Goal: Transaction & Acquisition: Purchase product/service

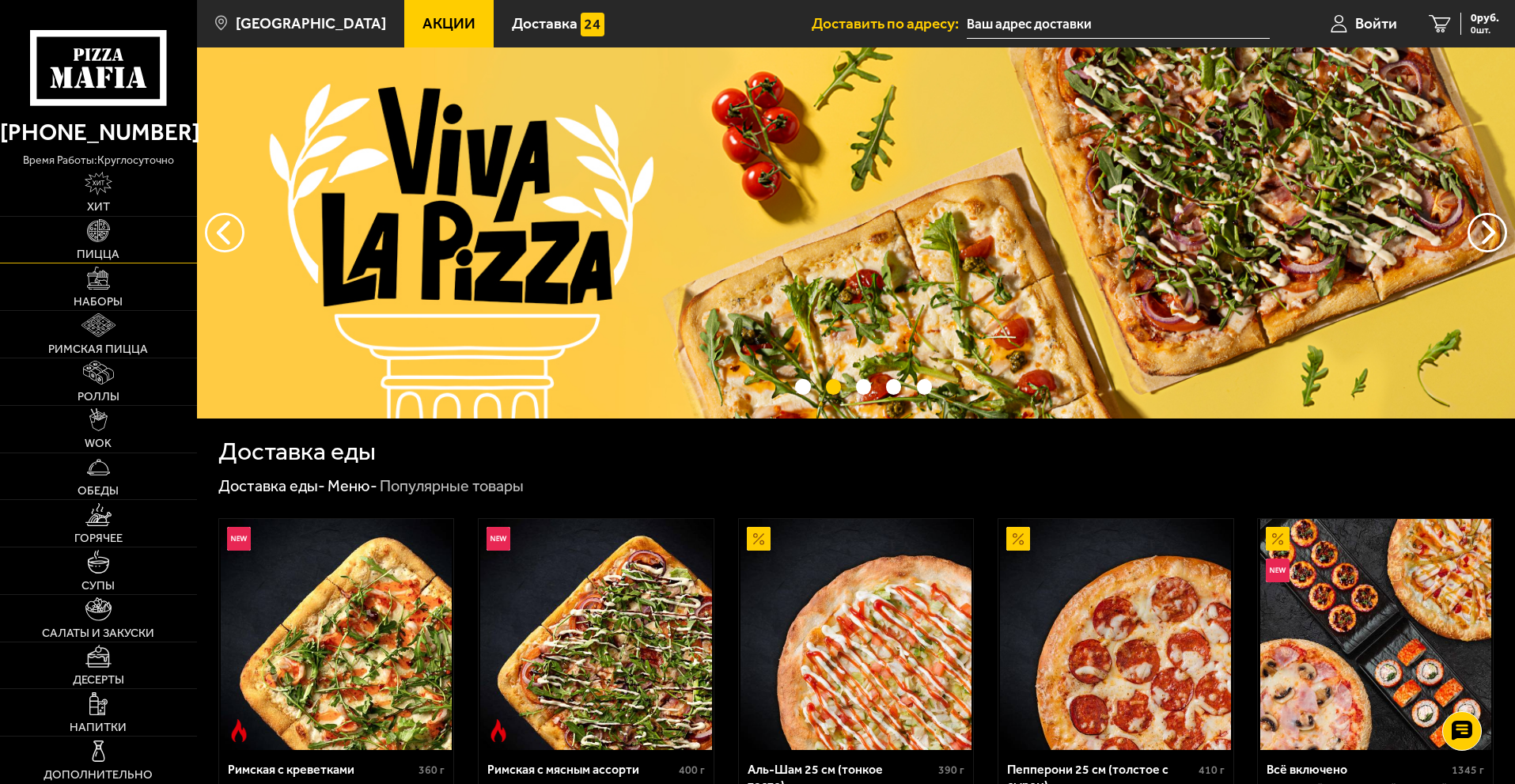
click at [111, 237] on link "Пицца" at bounding box center [98, 240] width 197 height 47
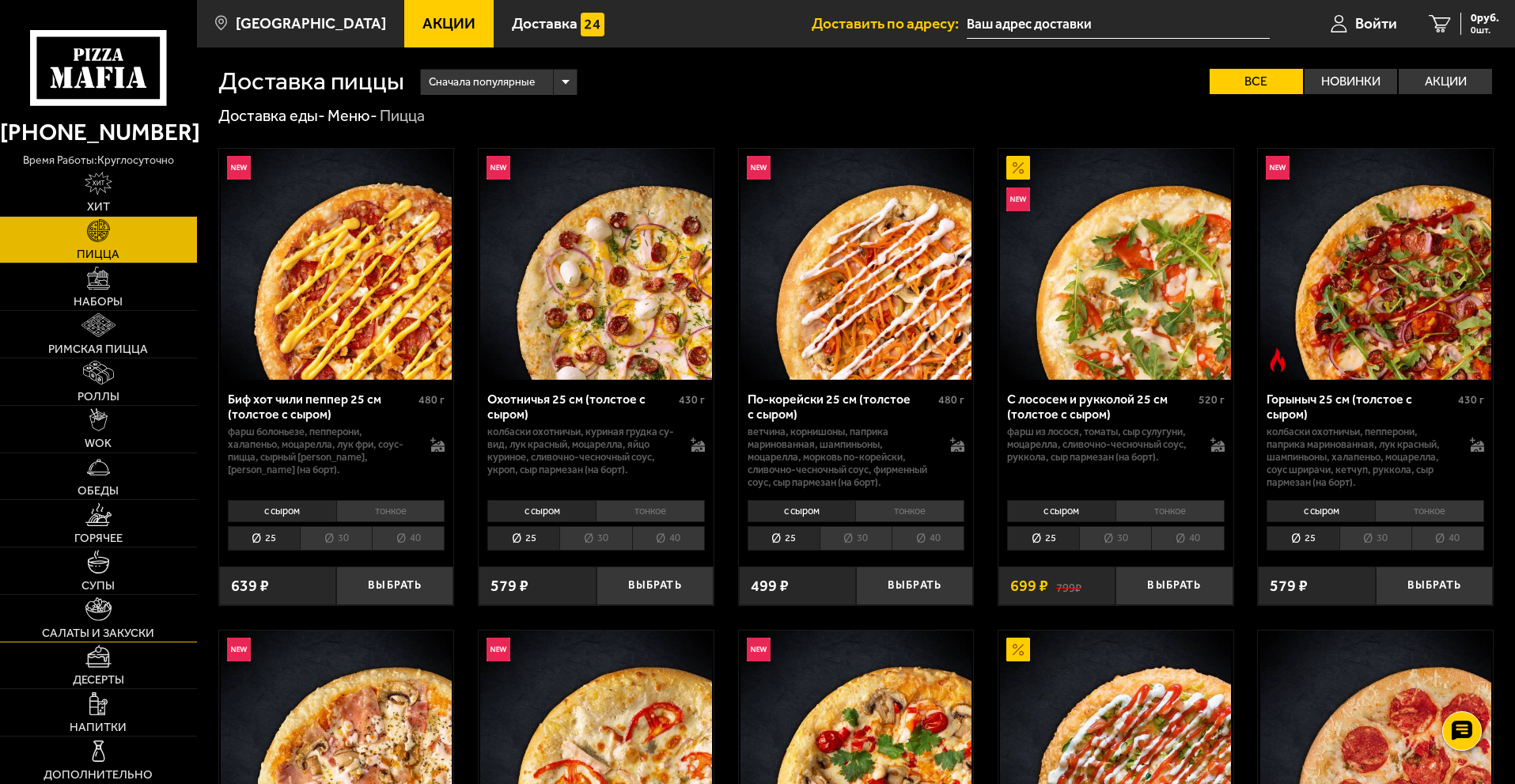
click at [91, 622] on link "Салаты и закуски" at bounding box center [98, 618] width 197 height 47
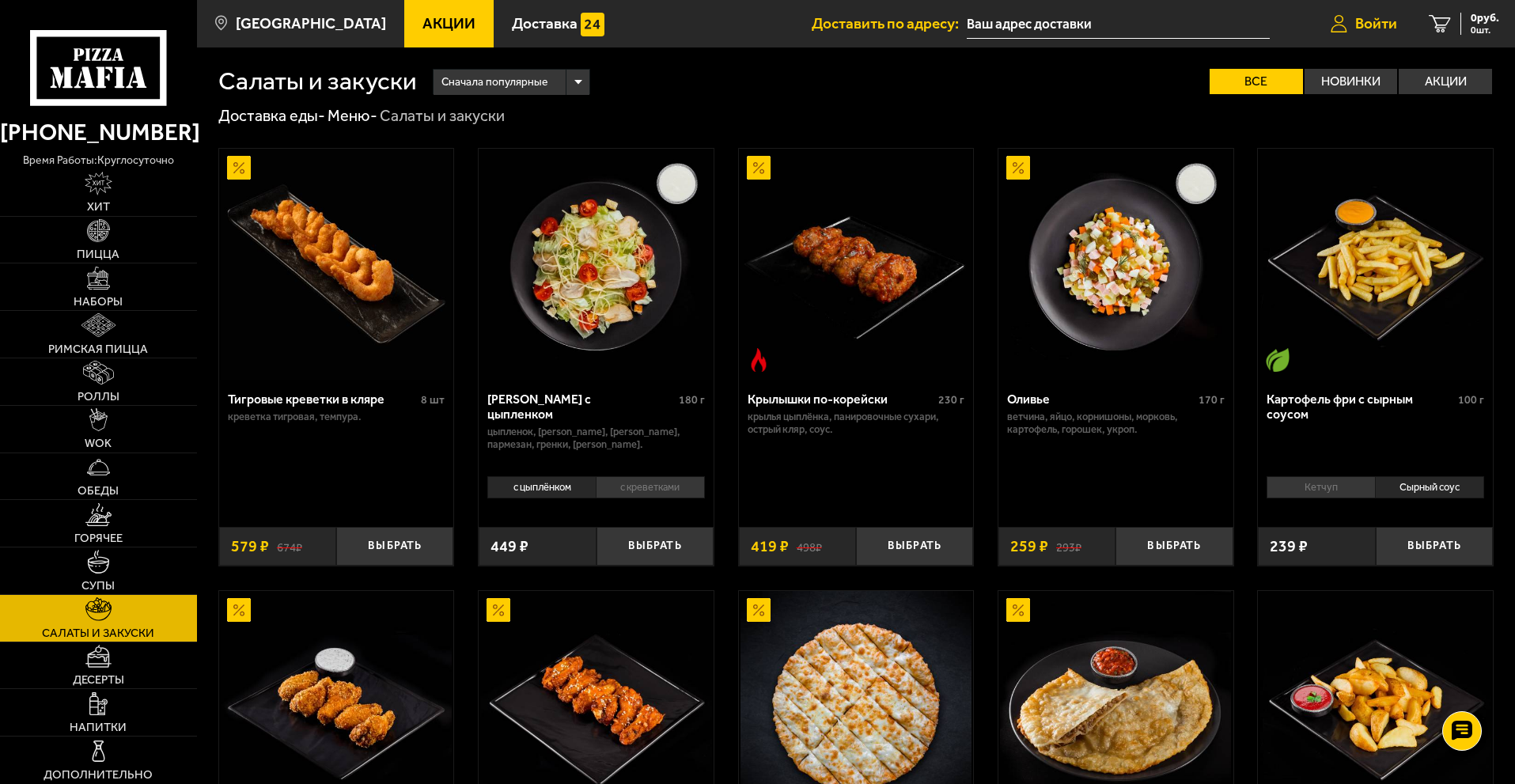
click at [1357, 22] on span "Войти" at bounding box center [1376, 22] width 42 height 15
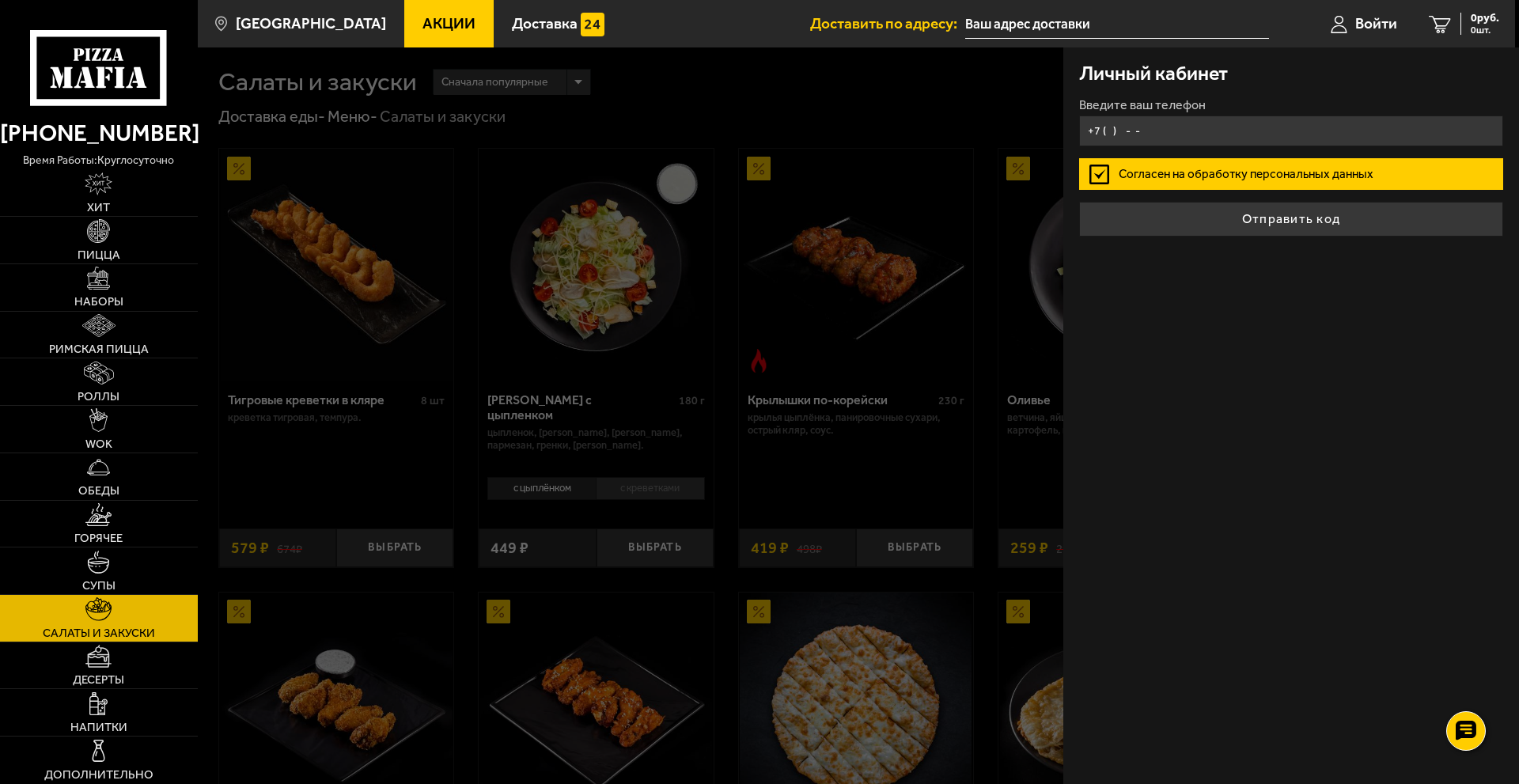
click at [1132, 137] on input "+7 ( ) - -" at bounding box center [1292, 131] width 424 height 31
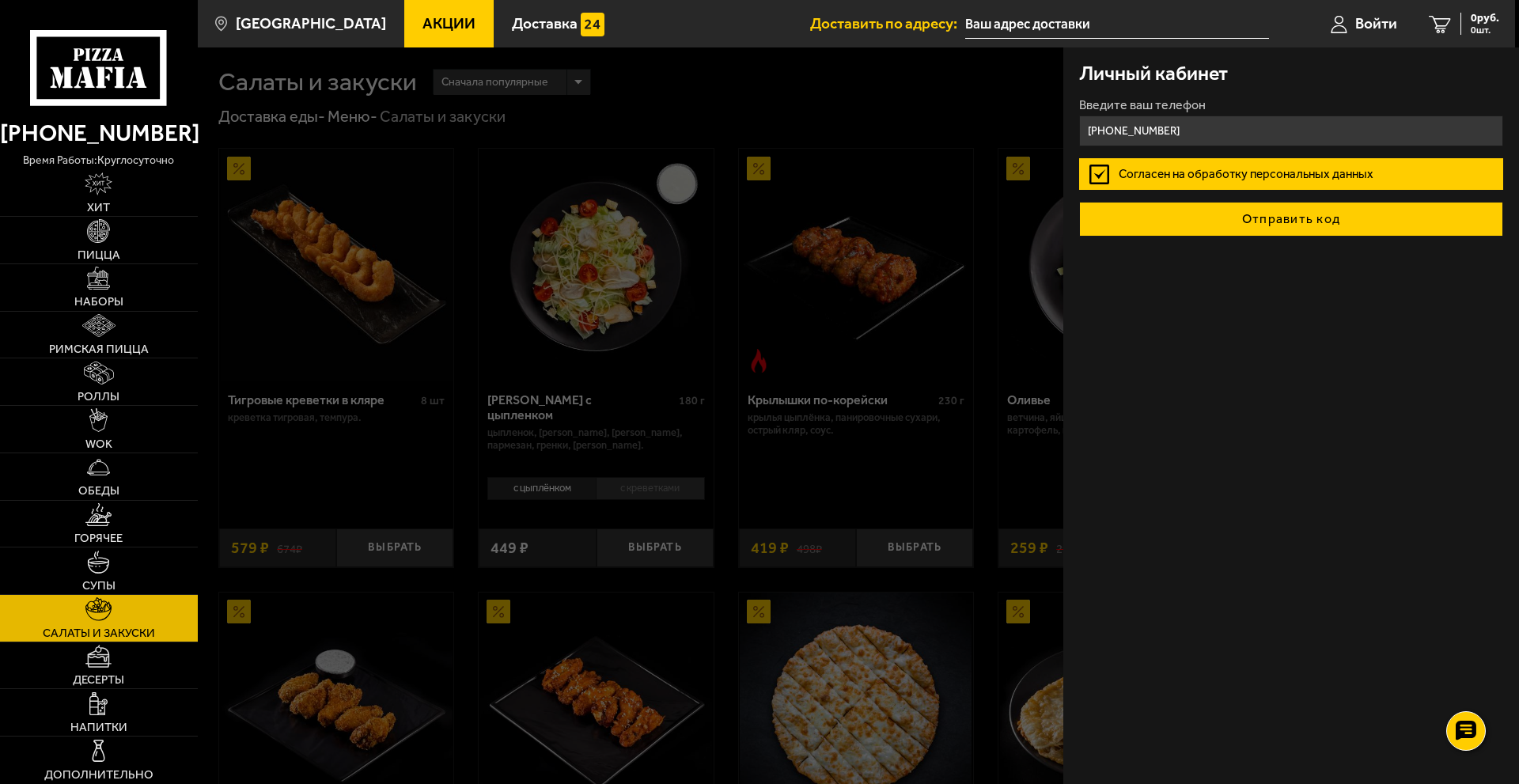
type input "[PHONE_NUMBER]"
click at [1147, 216] on button "Отправить код" at bounding box center [1292, 219] width 424 height 35
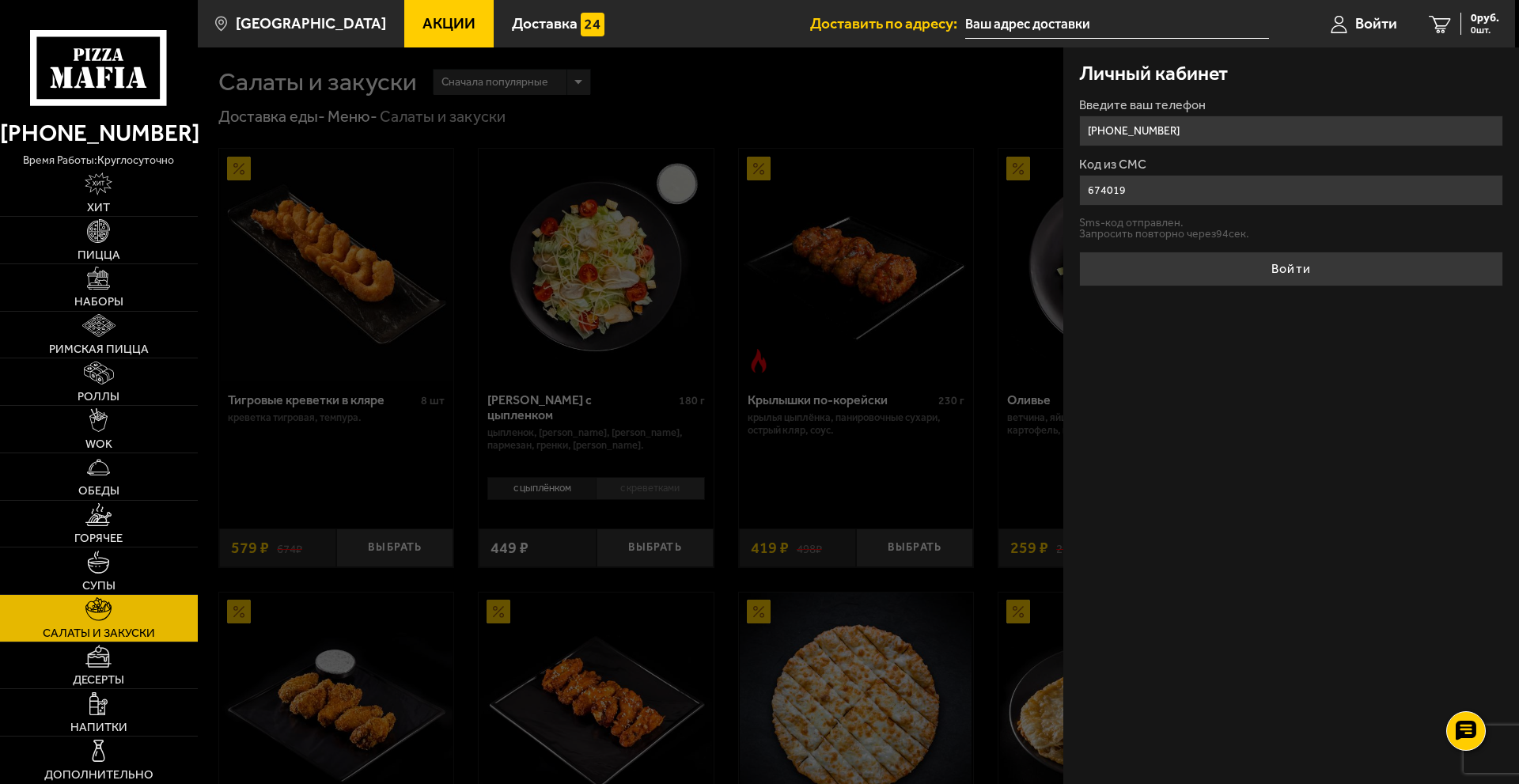
type input "674019"
click at [1235, 443] on div "Личный кабинет Введите ваш телефон [PHONE_NUMBER] Код из СМС 674019 Sms-код отп…" at bounding box center [1291, 415] width 456 height 736
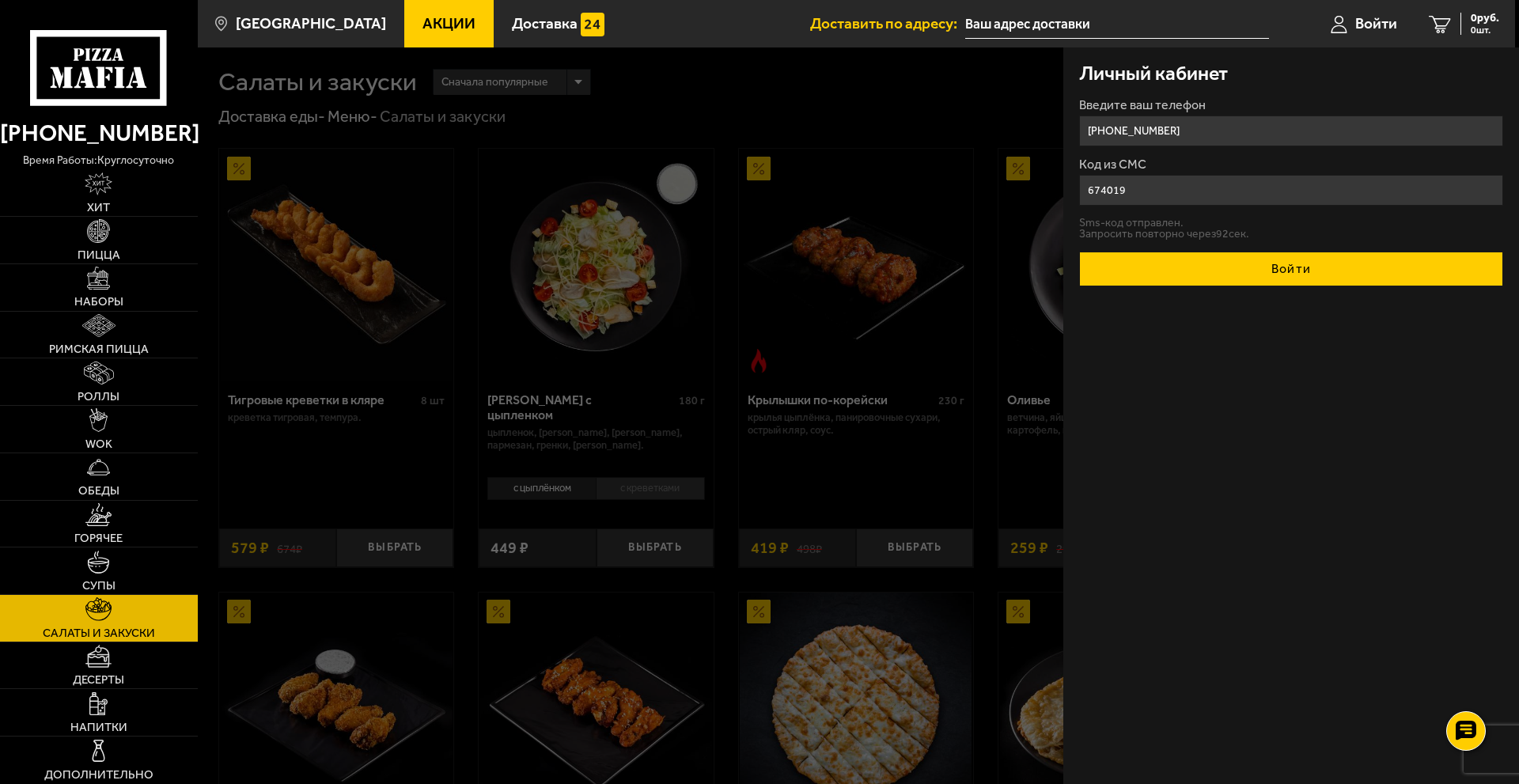
click at [1230, 267] on button "Войти" at bounding box center [1292, 269] width 424 height 35
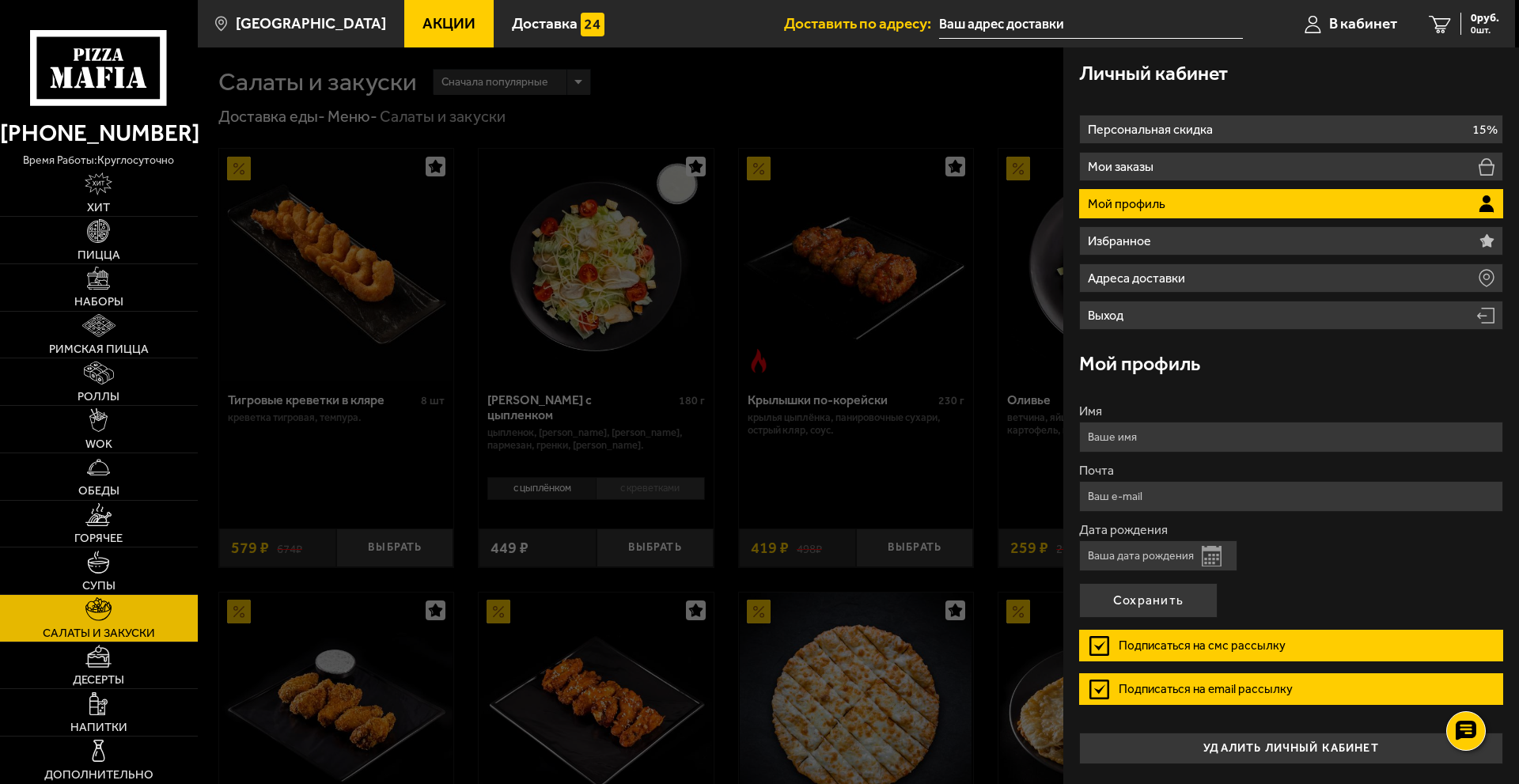
click at [1248, 364] on div "Мой профиль" at bounding box center [1292, 363] width 424 height 52
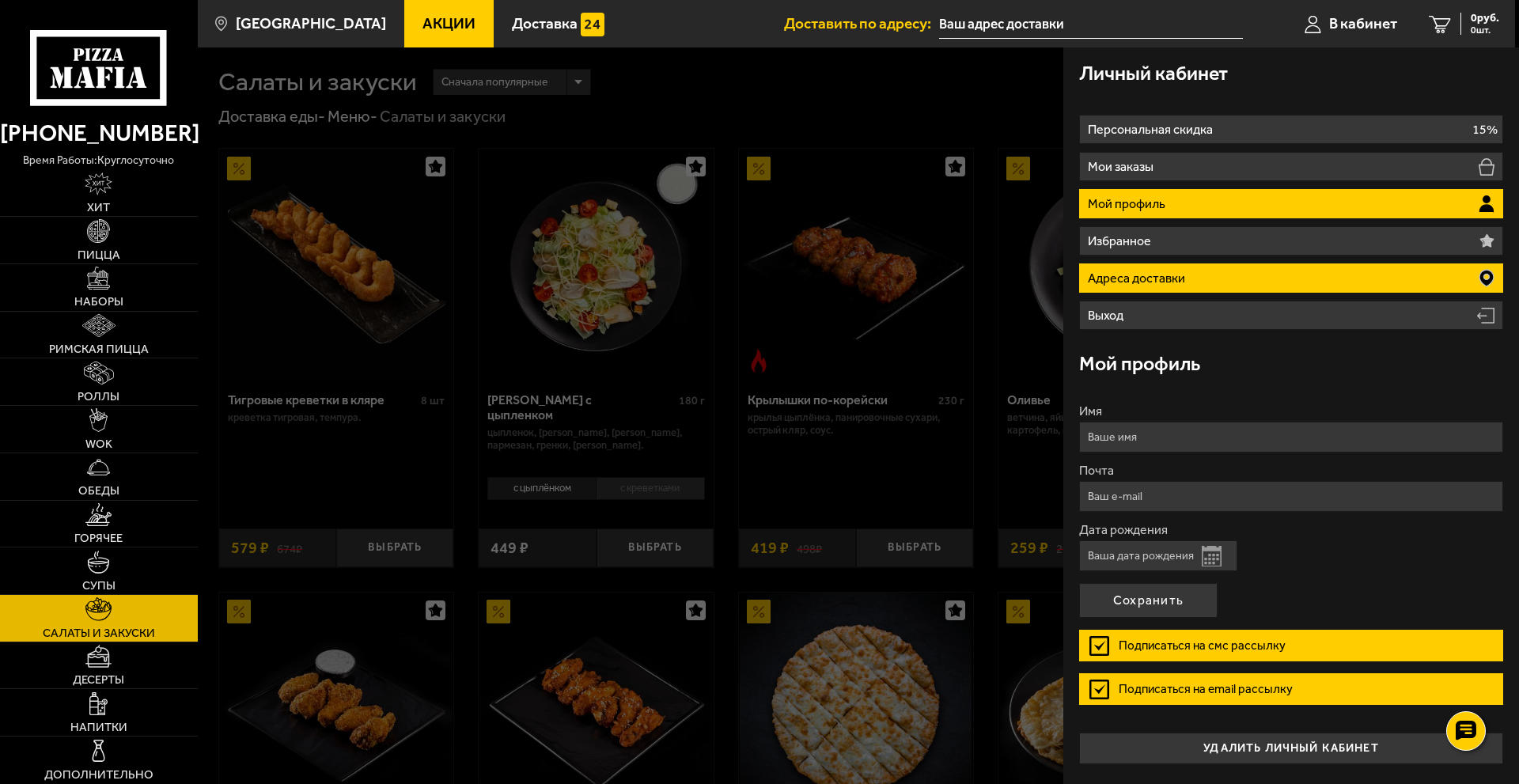
click at [1291, 277] on li "Адреса доставки" at bounding box center [1292, 278] width 424 height 29
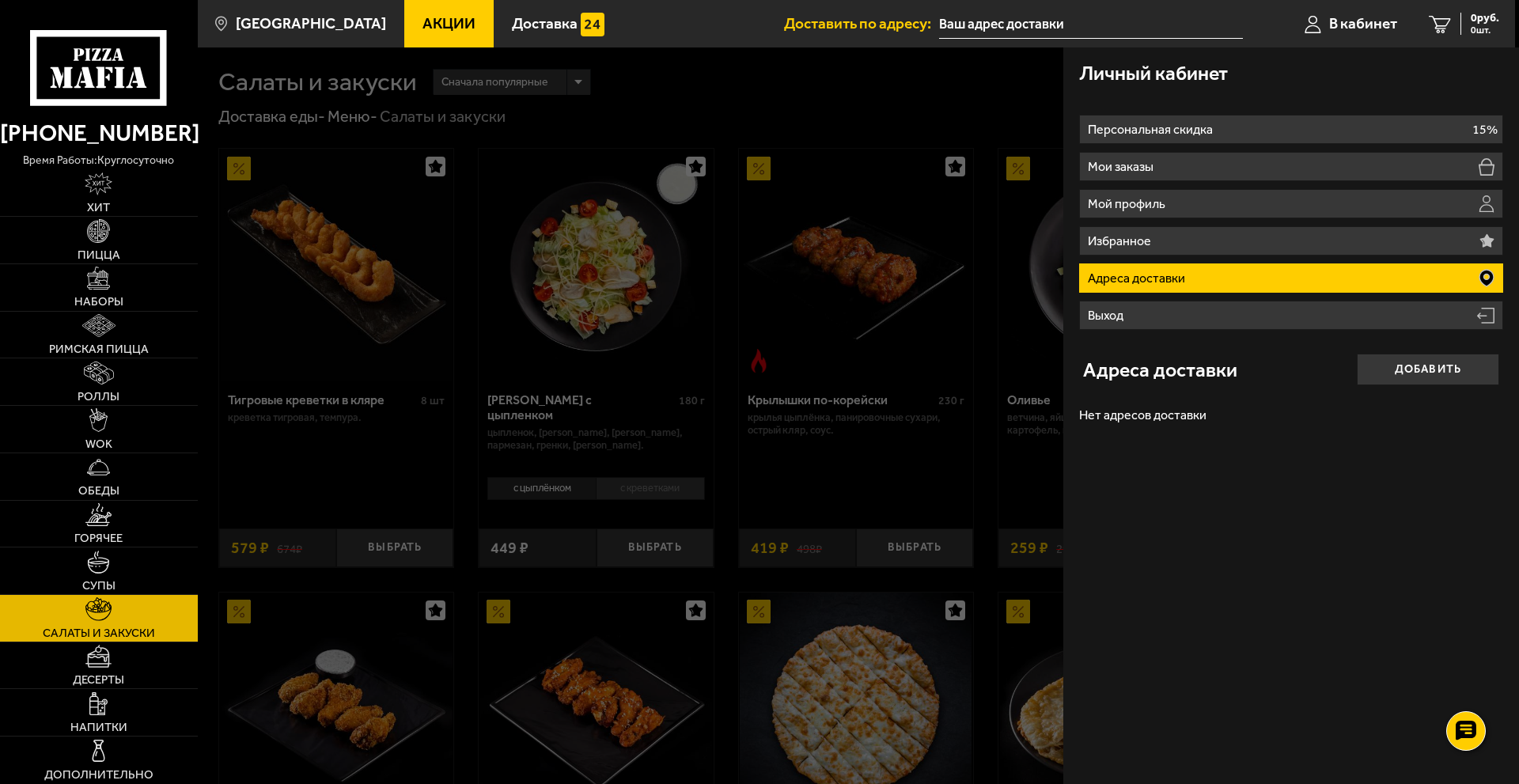
click at [1291, 277] on li "Адреса доставки" at bounding box center [1292, 278] width 424 height 29
click at [1323, 272] on li "Адреса доставки" at bounding box center [1292, 278] width 424 height 29
click at [1227, 272] on li "Адреса доставки" at bounding box center [1292, 278] width 424 height 29
click at [1242, 492] on div "Личный кабинет Персональная скидка 15% Мои заказы Мой профиль Избранное Адреса …" at bounding box center [1291, 415] width 456 height 736
click at [1349, 22] on span "В кабинет" at bounding box center [1363, 22] width 68 height 15
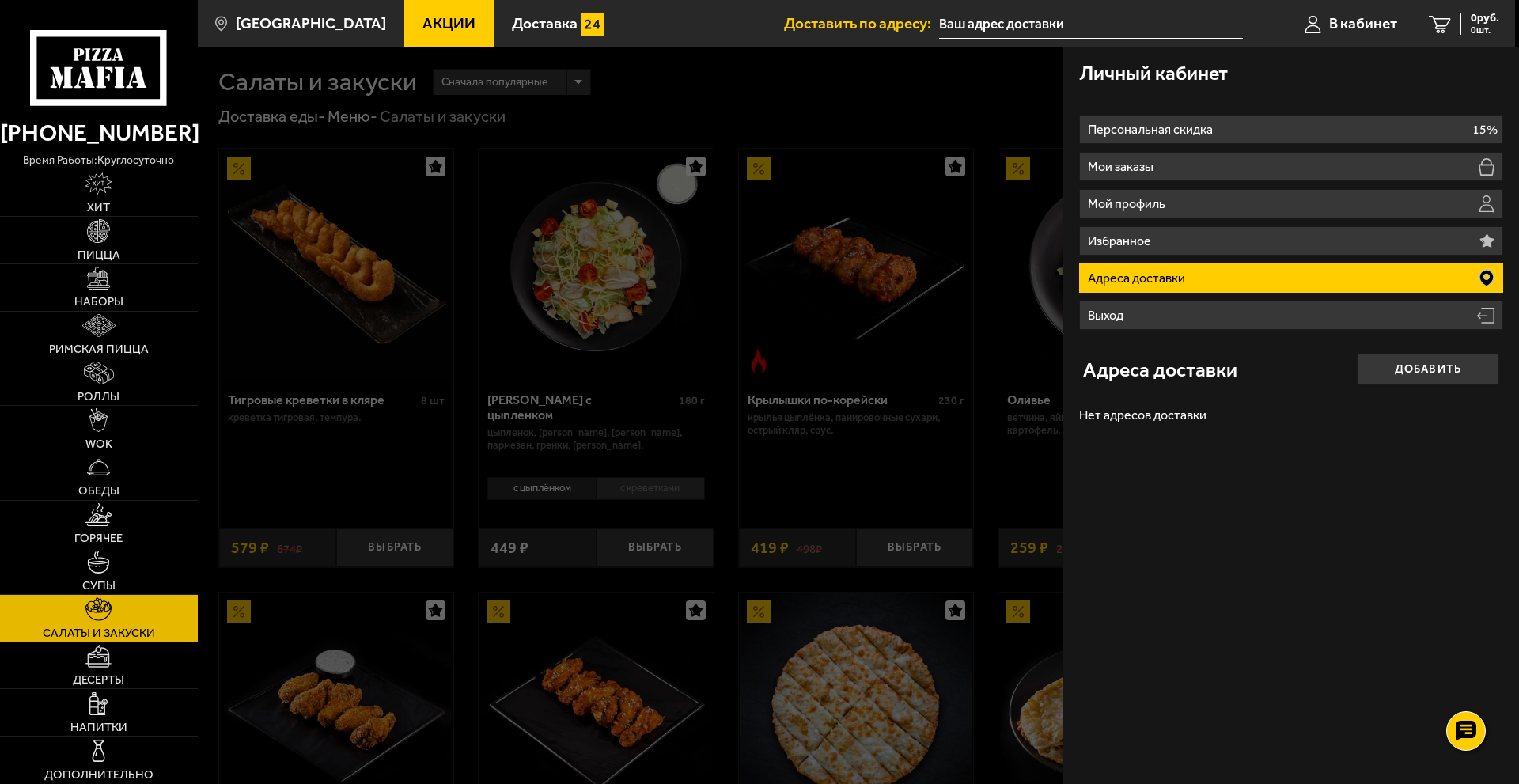
click at [1282, 74] on div "Личный кабинет" at bounding box center [1292, 73] width 424 height 52
click at [122, 624] on link "Салаты и закуски" at bounding box center [99, 618] width 198 height 47
click at [122, 70] on use at bounding box center [119, 77] width 11 height 21
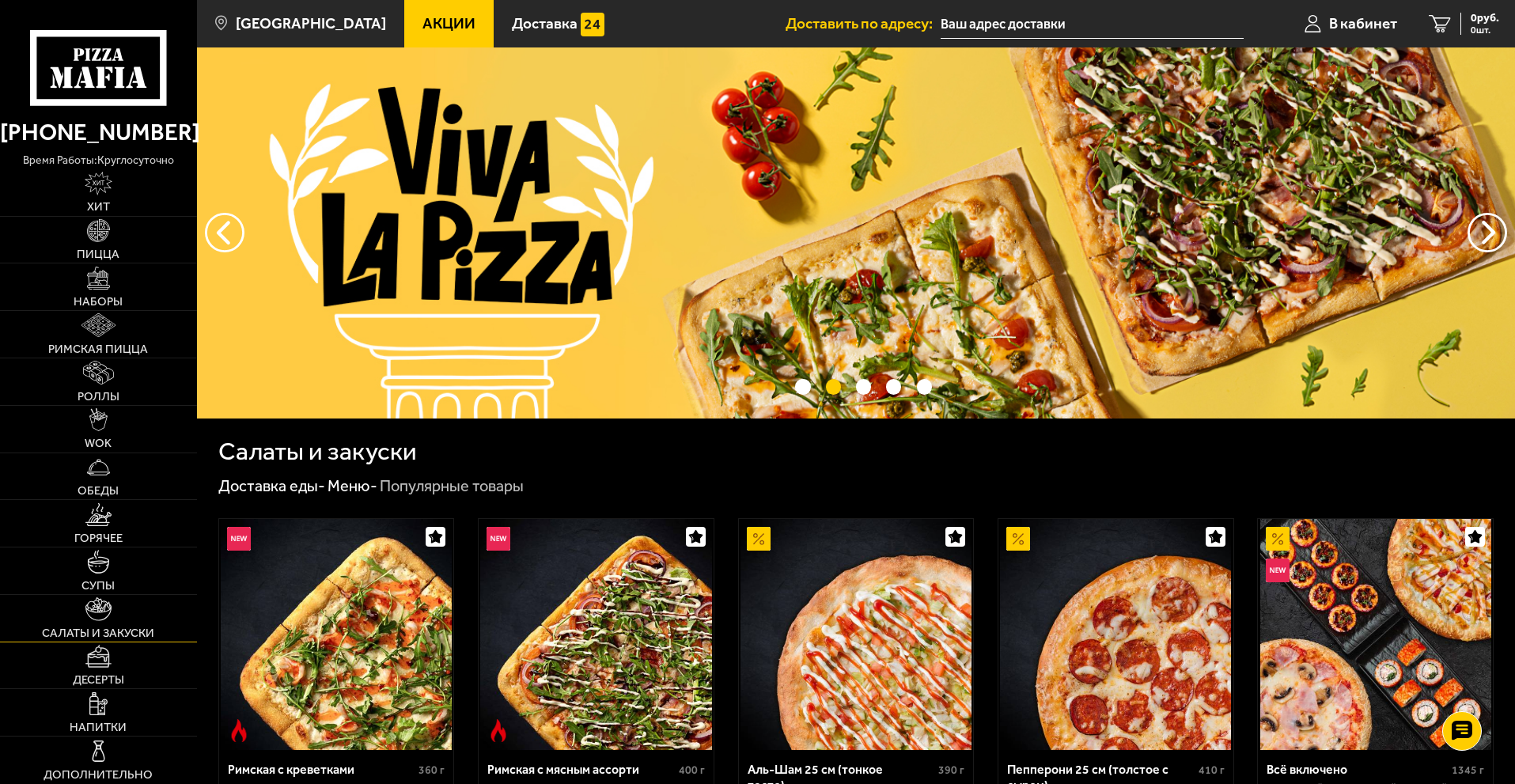
click at [102, 628] on span "Салаты и закуски" at bounding box center [98, 633] width 112 height 12
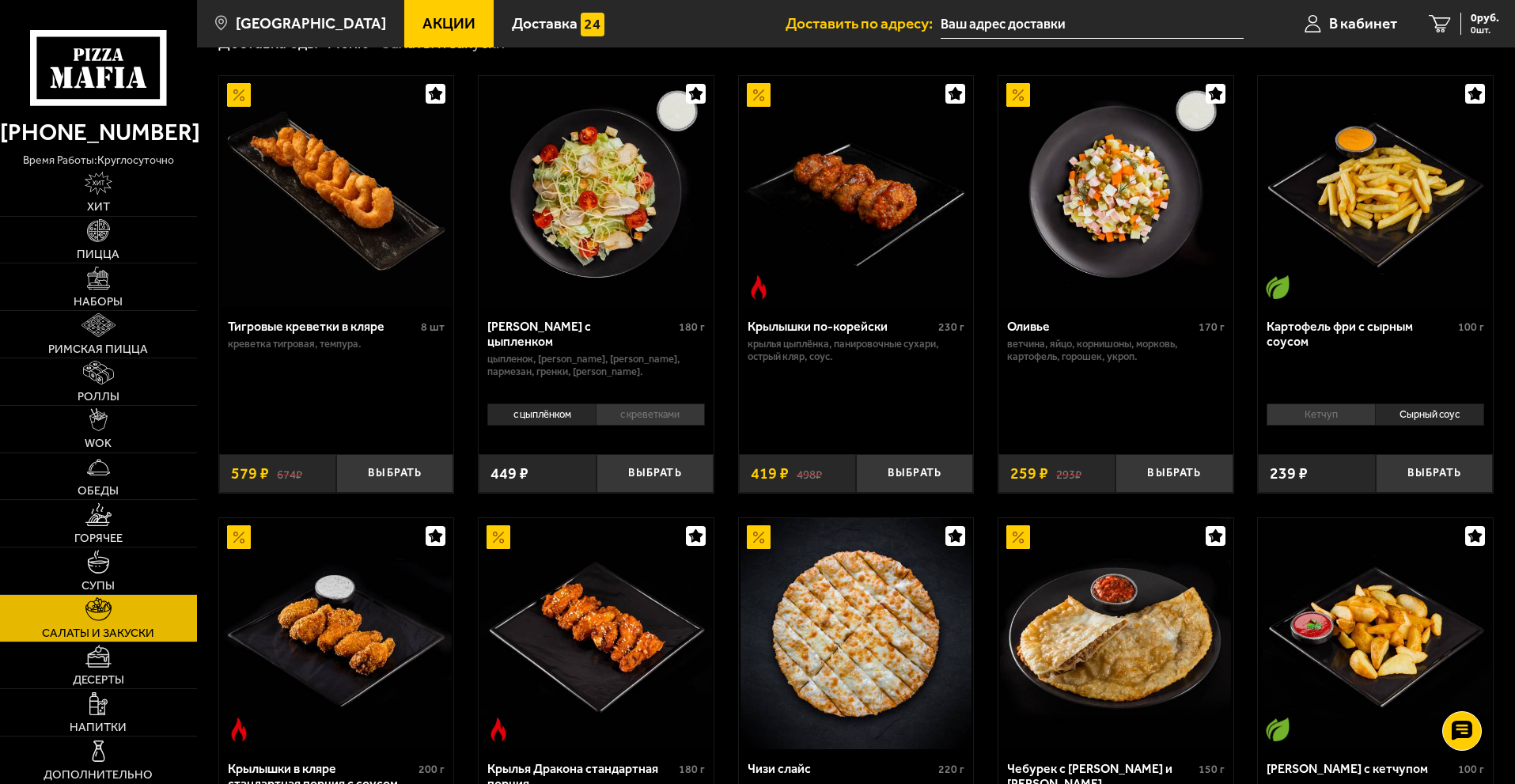
scroll to position [396, 0]
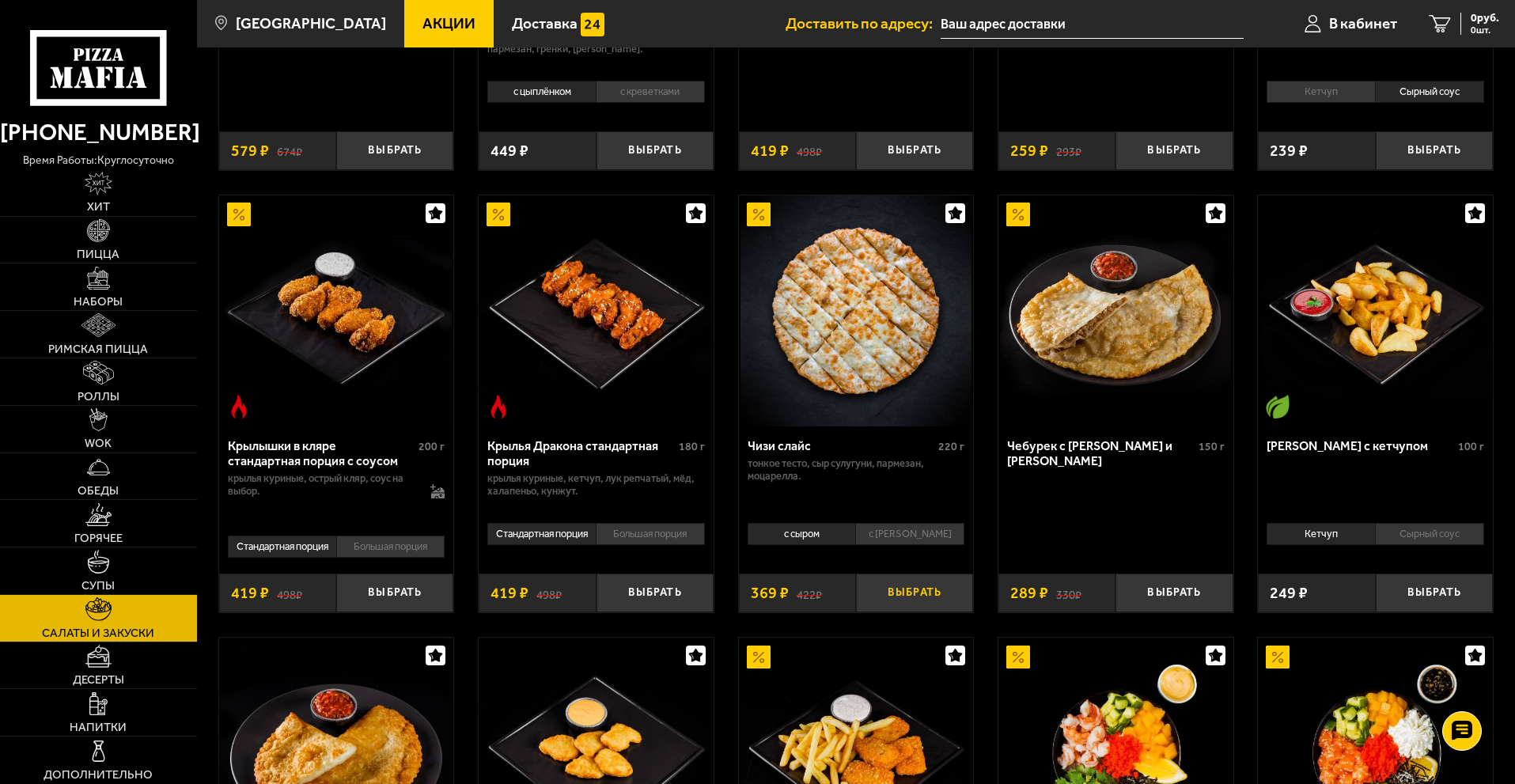
click at [898, 596] on button "Выбрать" at bounding box center [914, 593] width 117 height 39
click at [1463, 19] on span "369 руб." at bounding box center [1479, 18] width 41 height 11
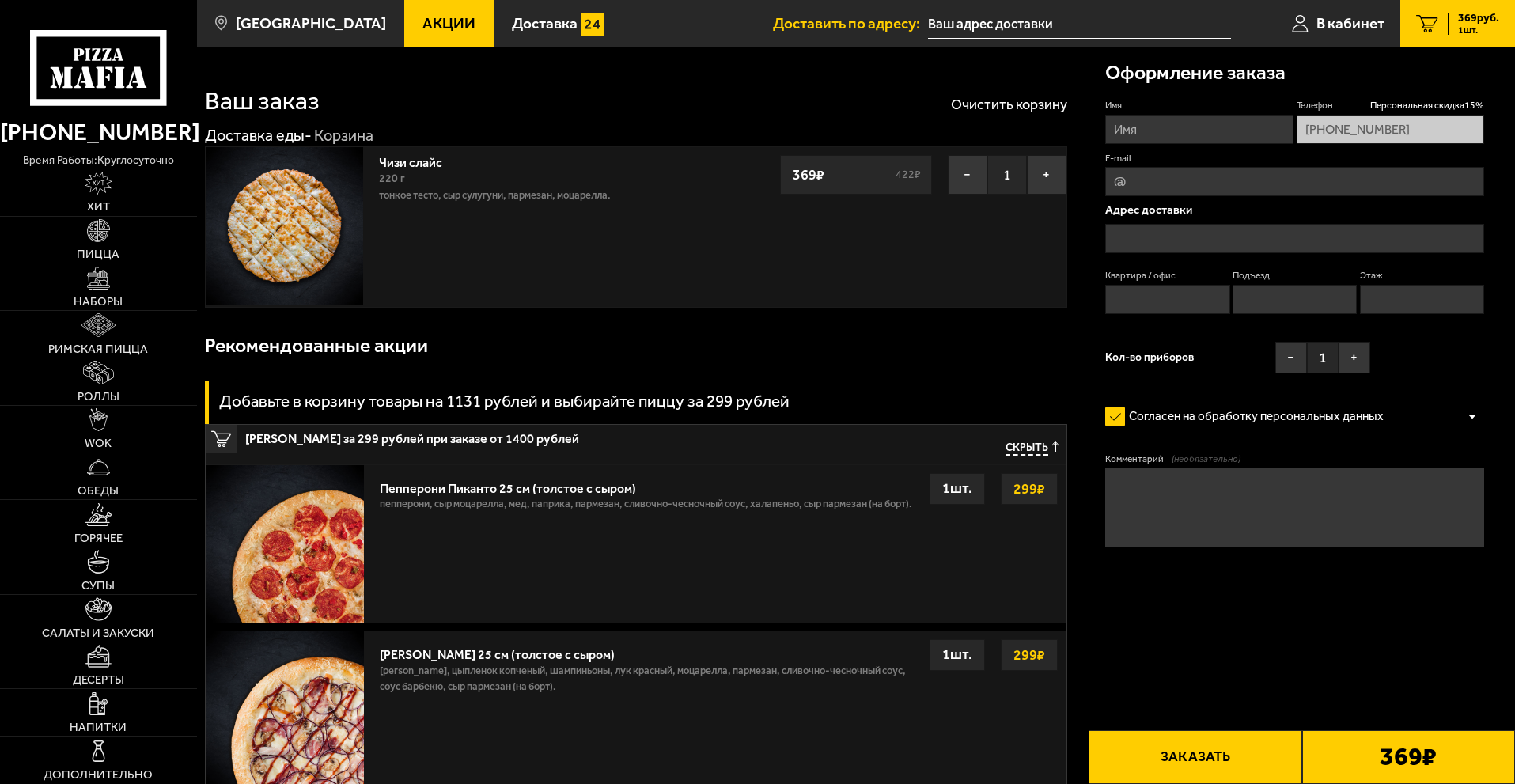
click at [1181, 122] on input "Имя" at bounding box center [1199, 129] width 188 height 29
type input "[PERSON_NAME]"
click at [1179, 240] on input "text" at bounding box center [1295, 239] width 379 height 29
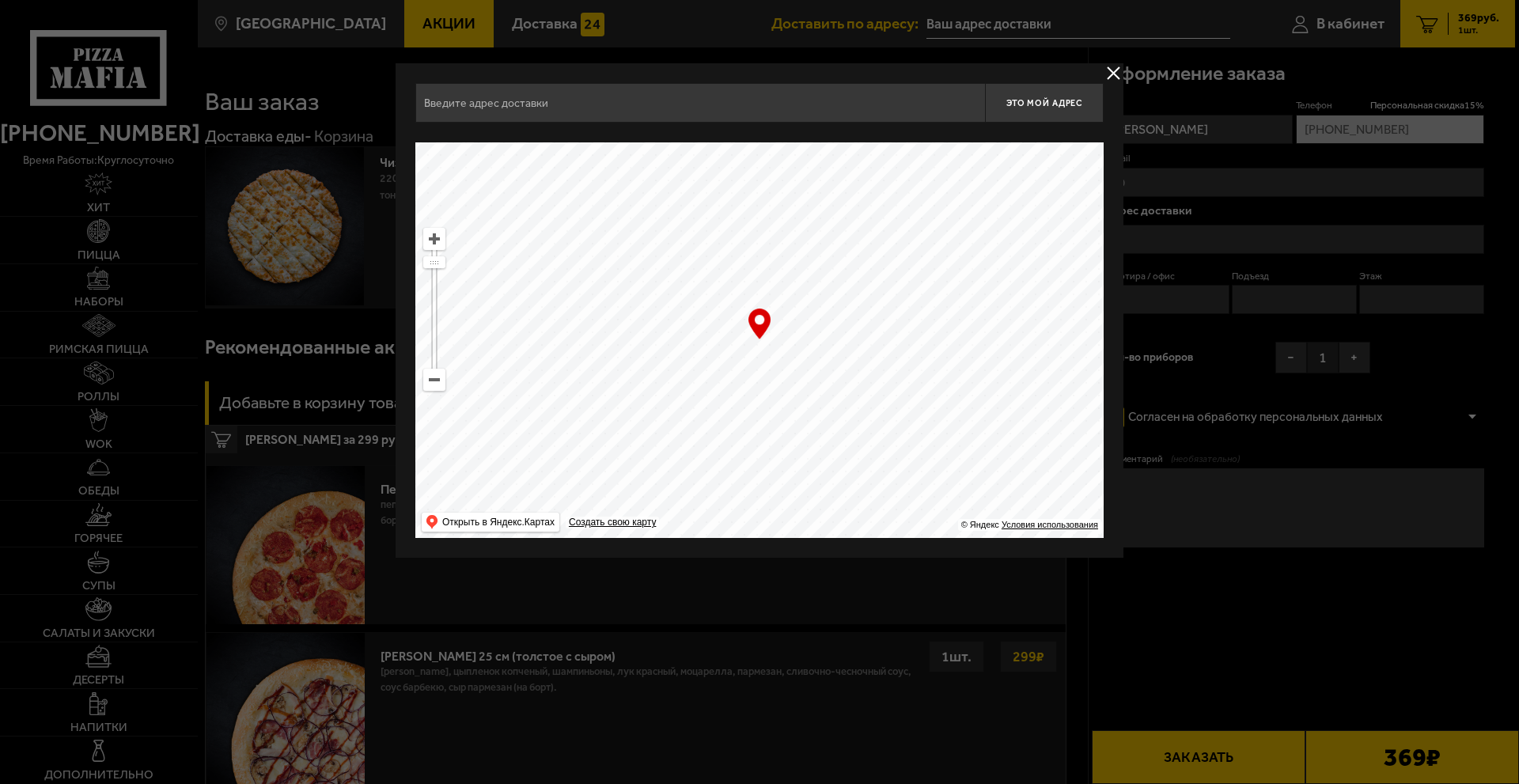
click at [1115, 76] on button "delivery type" at bounding box center [1114, 73] width 20 height 20
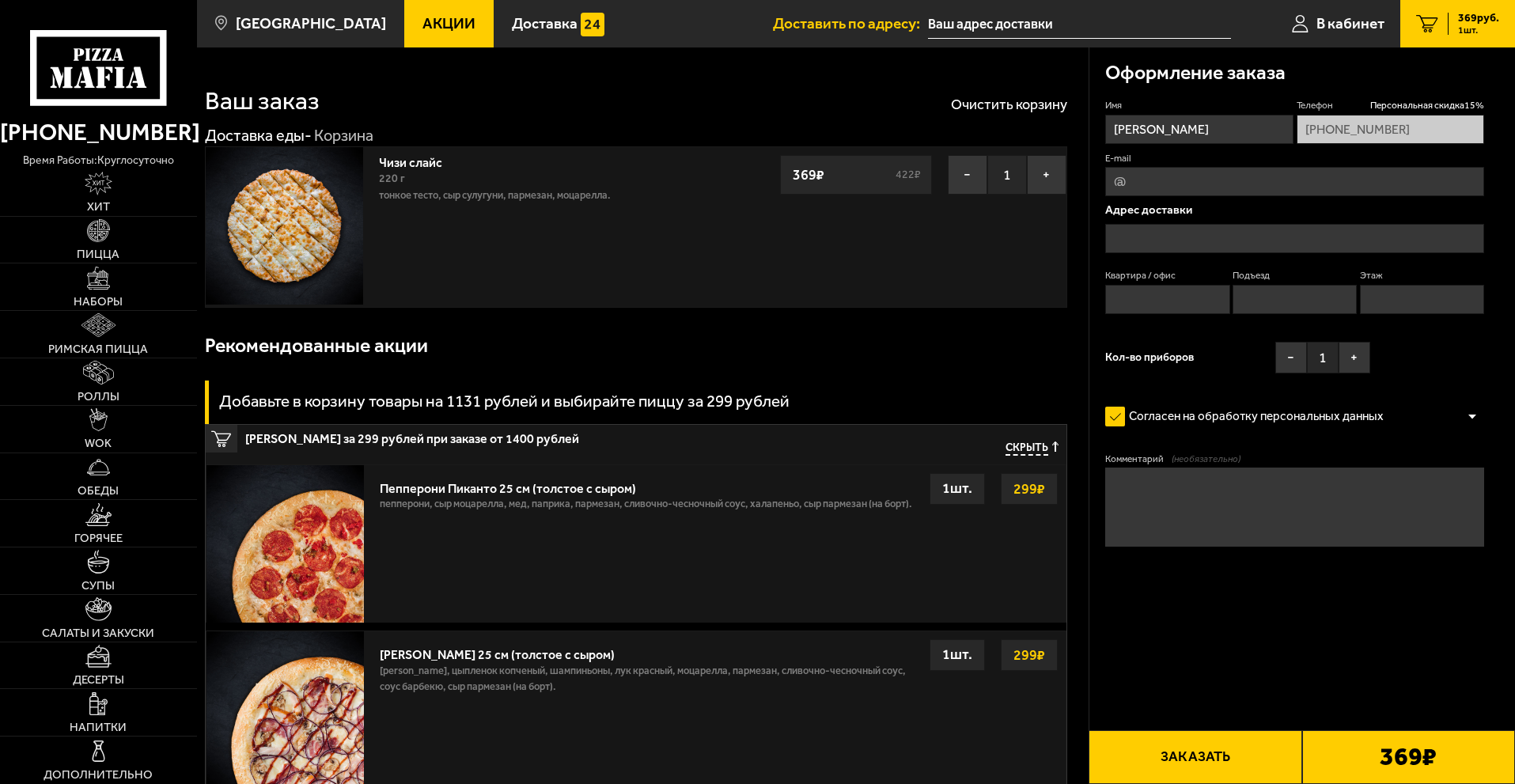
click at [1212, 227] on input "text" at bounding box center [1295, 239] width 379 height 29
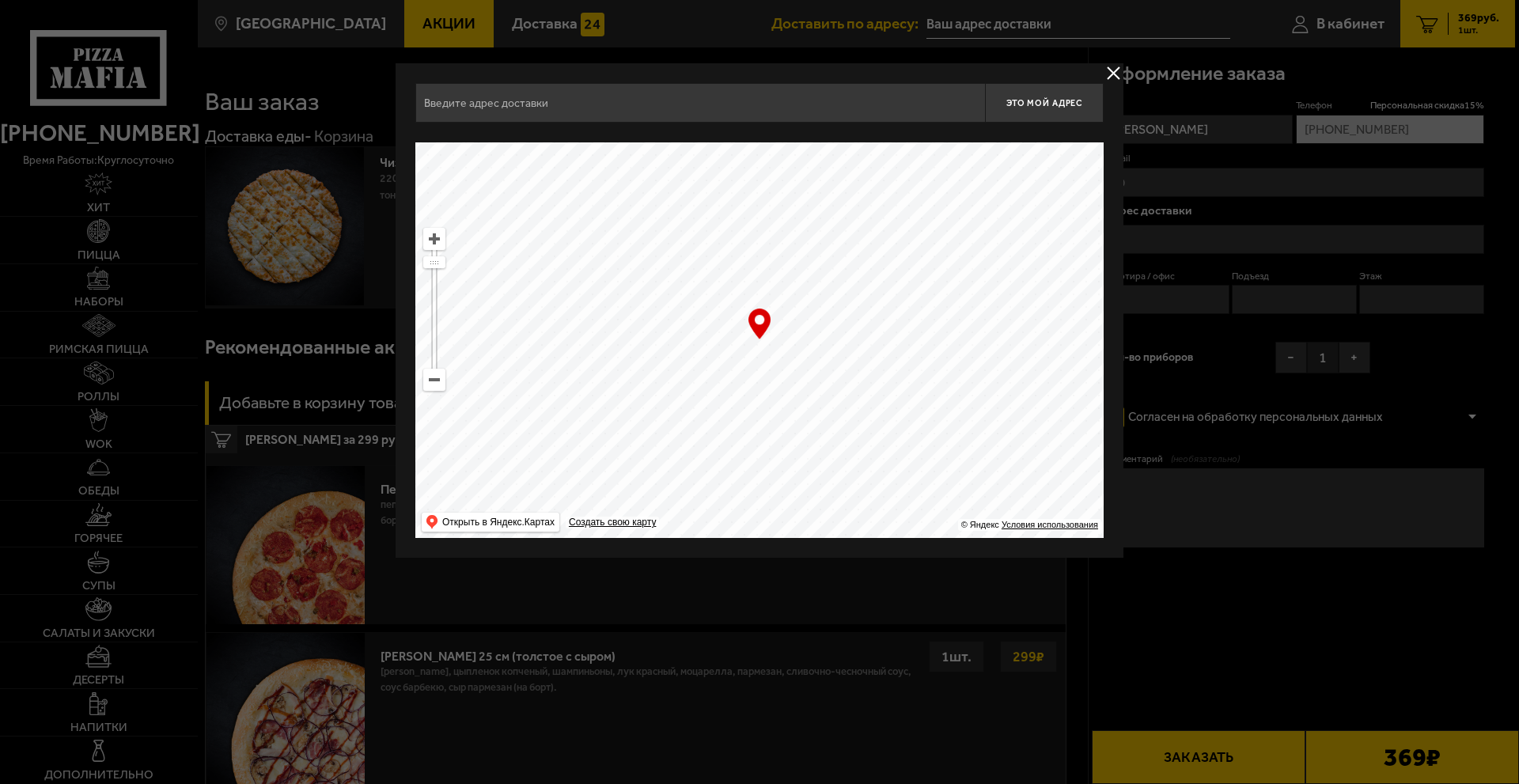
click at [1108, 76] on button "delivery type" at bounding box center [1114, 73] width 20 height 20
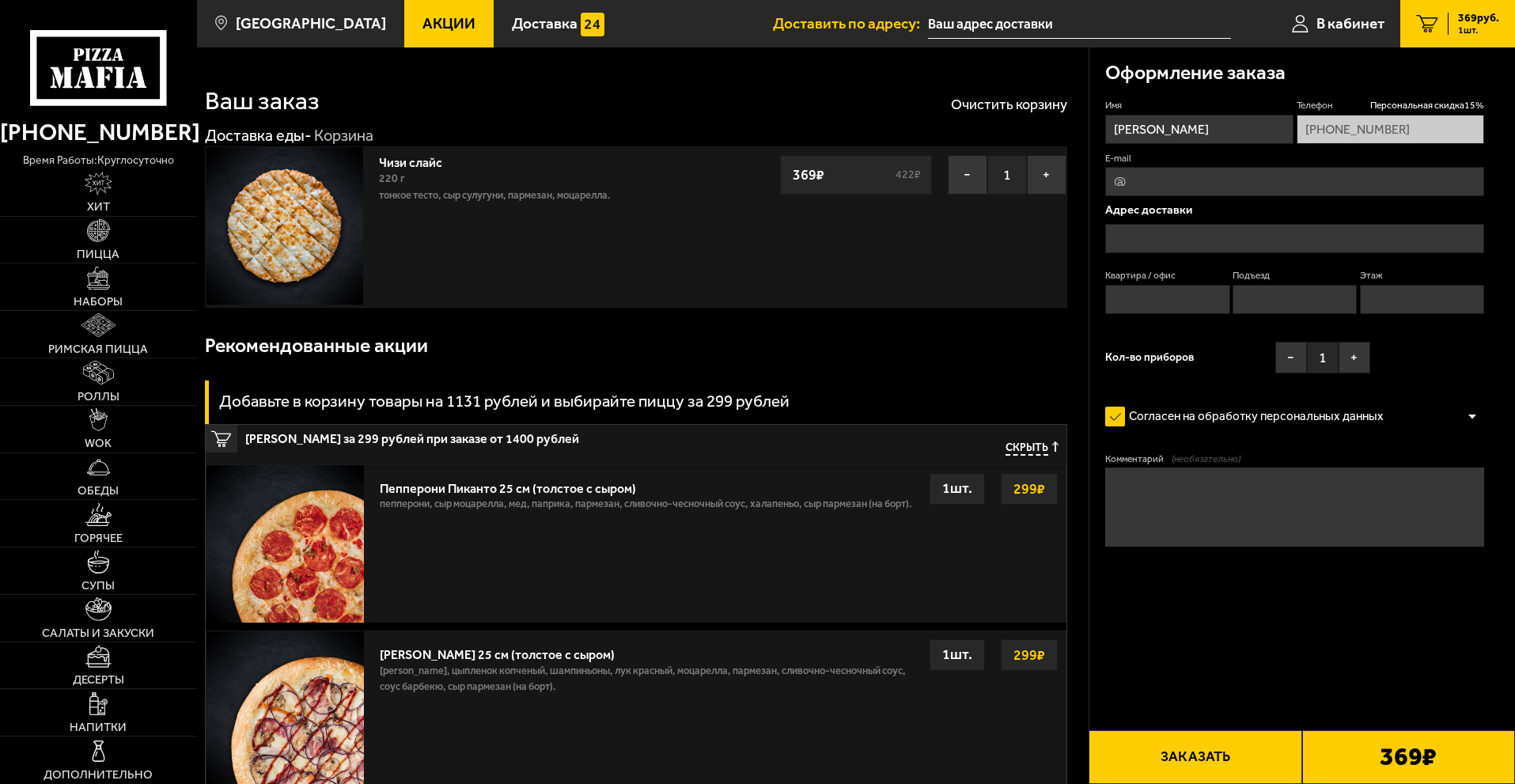
click at [1162, 295] on input "Квартира / офис" at bounding box center [1167, 299] width 124 height 29
type input "542"
click at [1262, 300] on input "Подъезд" at bounding box center [1295, 299] width 124 height 29
type input "10"
click at [1388, 294] on input "Этаж" at bounding box center [1422, 299] width 124 height 29
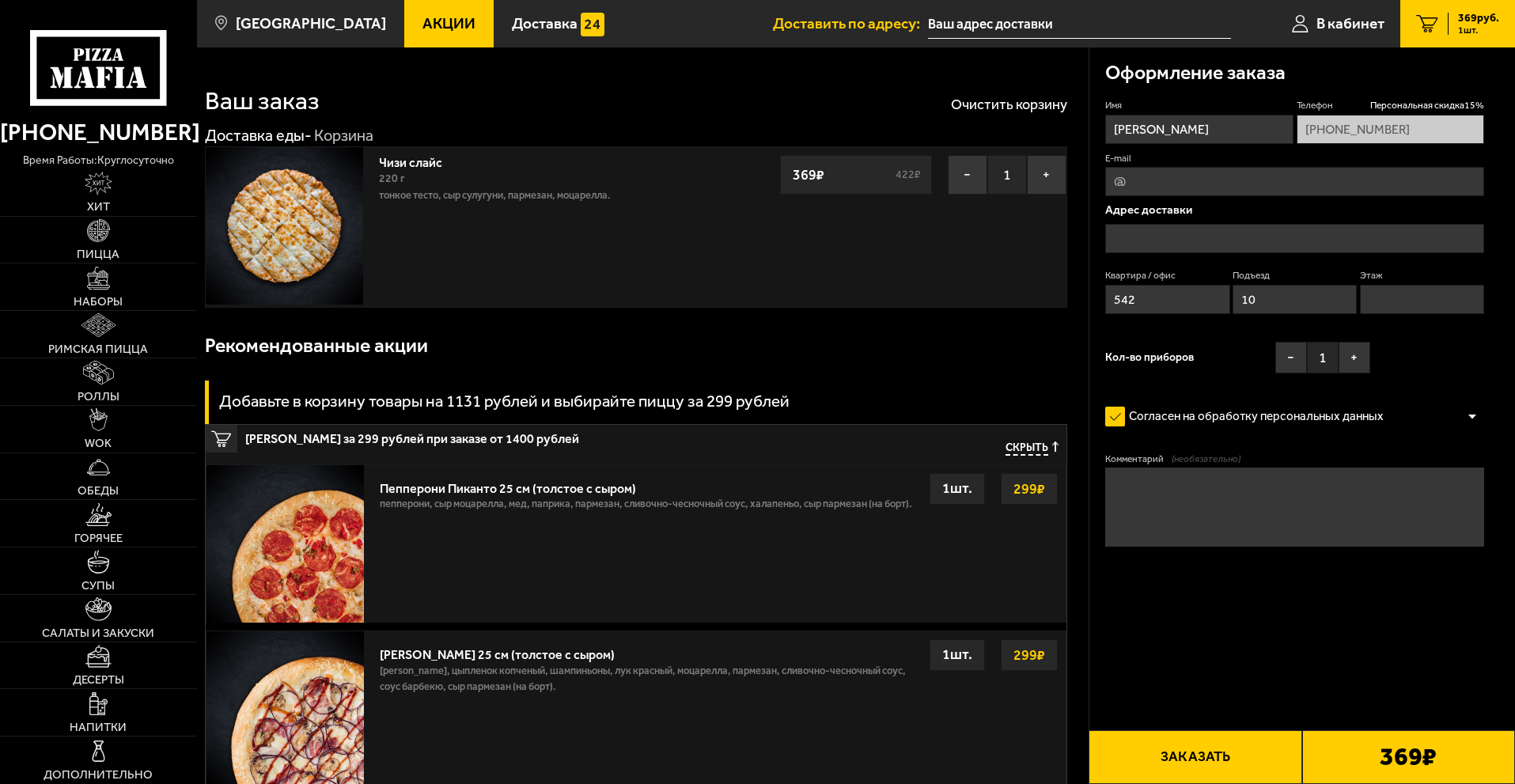
type input "12"
click at [1287, 359] on button "−" at bounding box center [1291, 358] width 31 height 31
click at [1242, 364] on div "Кол-во приборов − 0 +" at bounding box center [1237, 362] width 265 height 39
click at [1193, 239] on input "text" at bounding box center [1295, 239] width 379 height 29
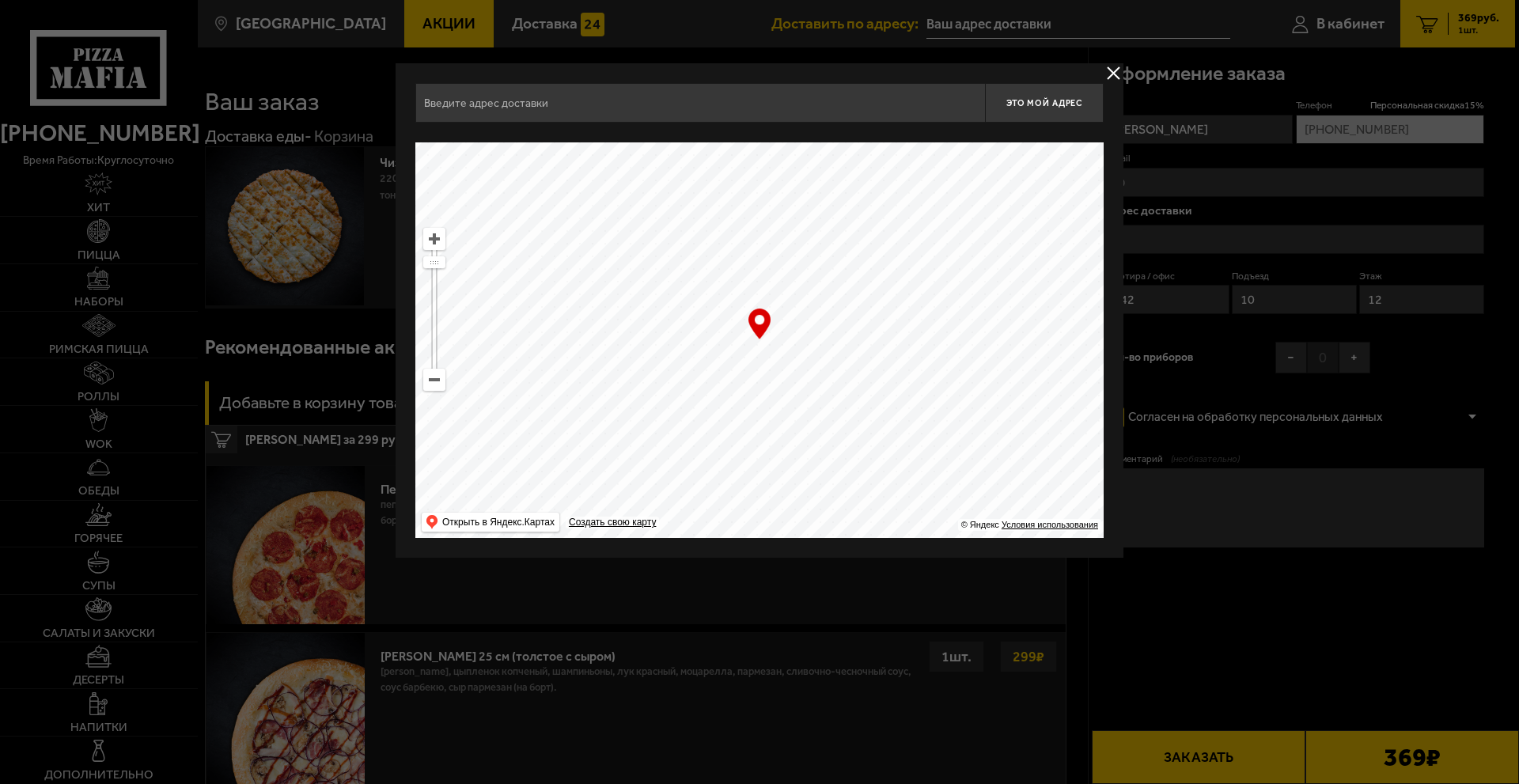
click at [528, 101] on input "text" at bounding box center [700, 103] width 570 height 39
click at [1249, 200] on div at bounding box center [759, 392] width 1519 height 784
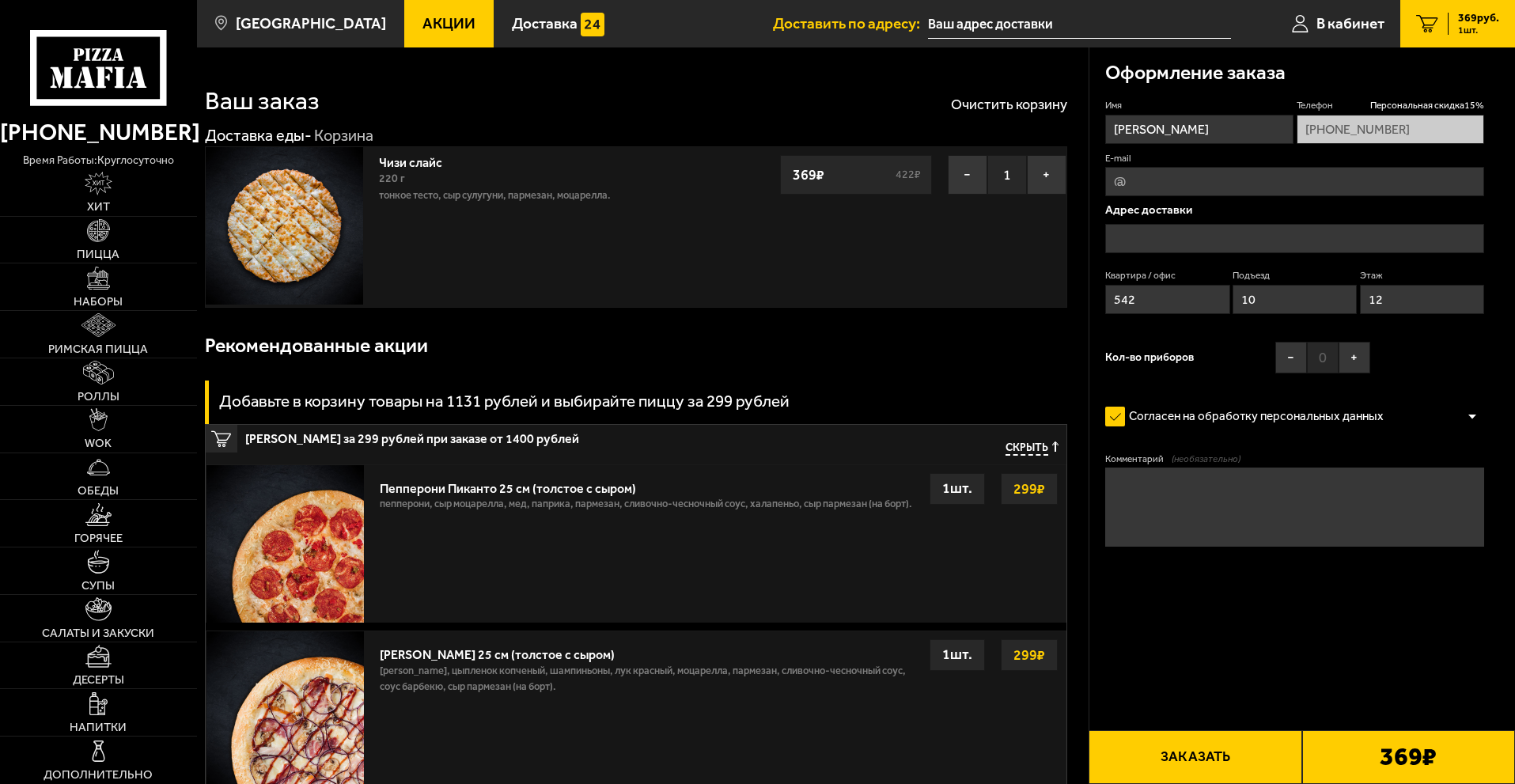
click at [1152, 232] on input "text" at bounding box center [1295, 239] width 379 height 29
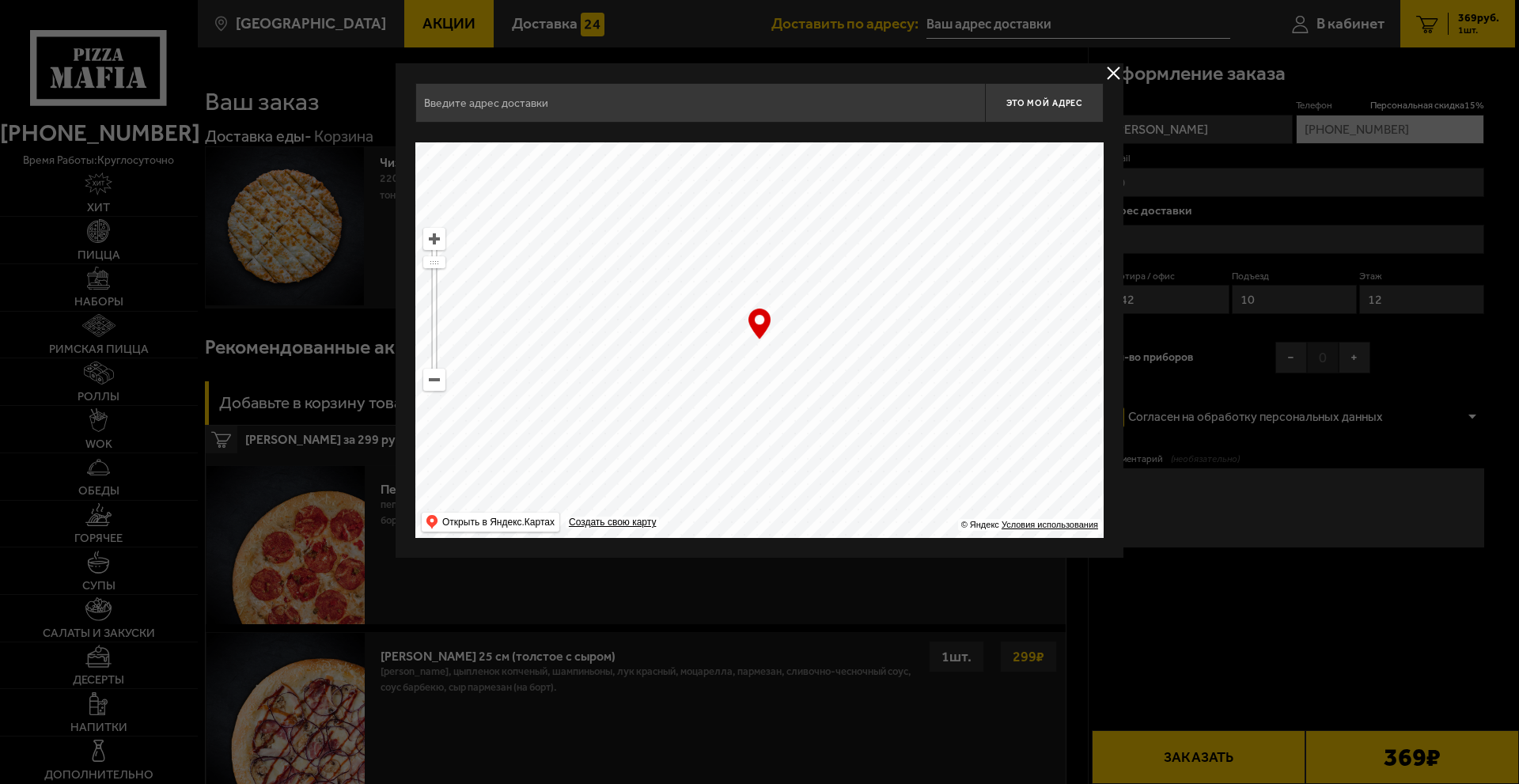
click at [468, 109] on input "text" at bounding box center [700, 103] width 570 height 39
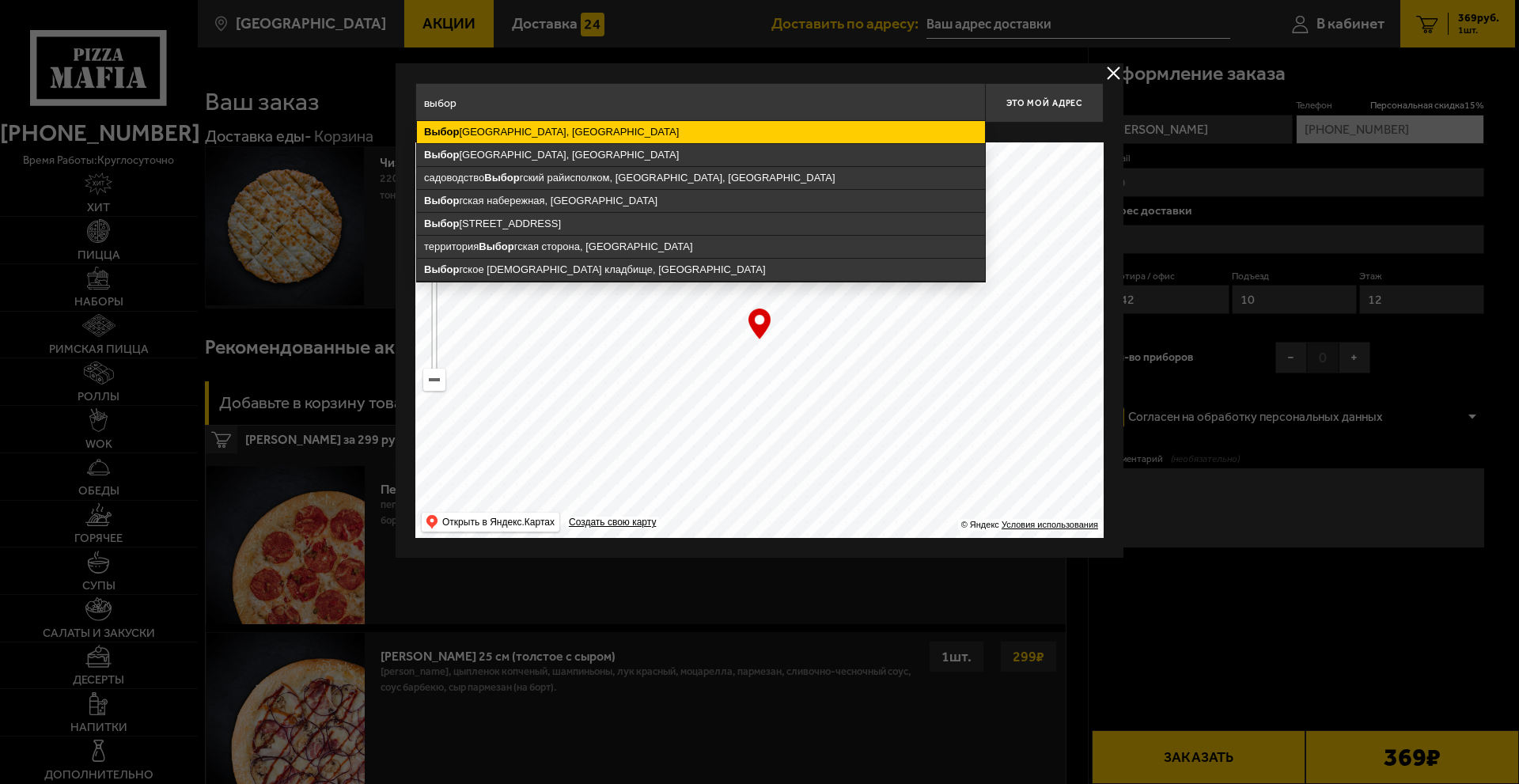
click at [545, 132] on ymaps "[GEOGRAPHIC_DATA], [GEOGRAPHIC_DATA]" at bounding box center [700, 132] width 568 height 22
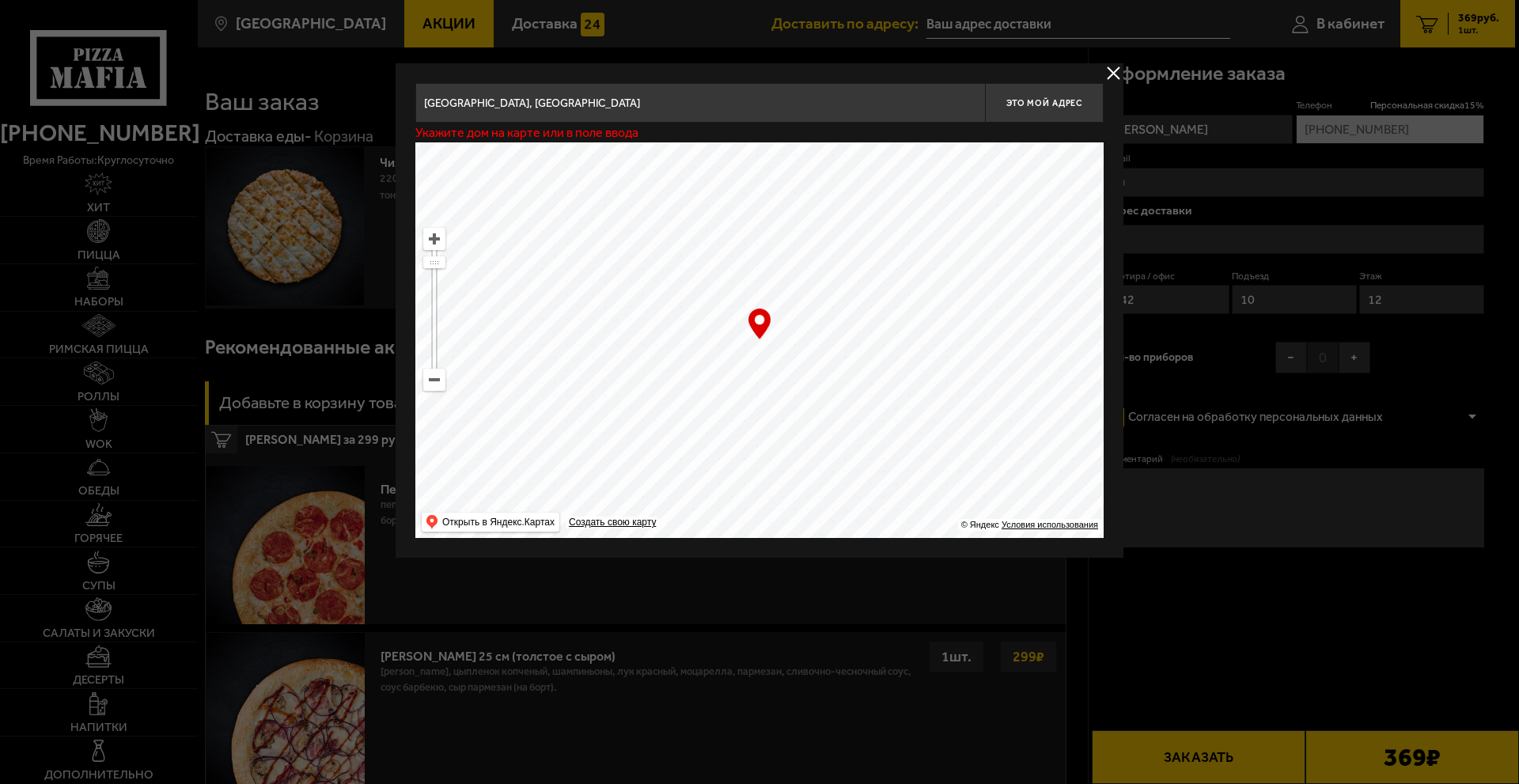
click at [624, 98] on input "[GEOGRAPHIC_DATA], [GEOGRAPHIC_DATA]" at bounding box center [700, 103] width 570 height 39
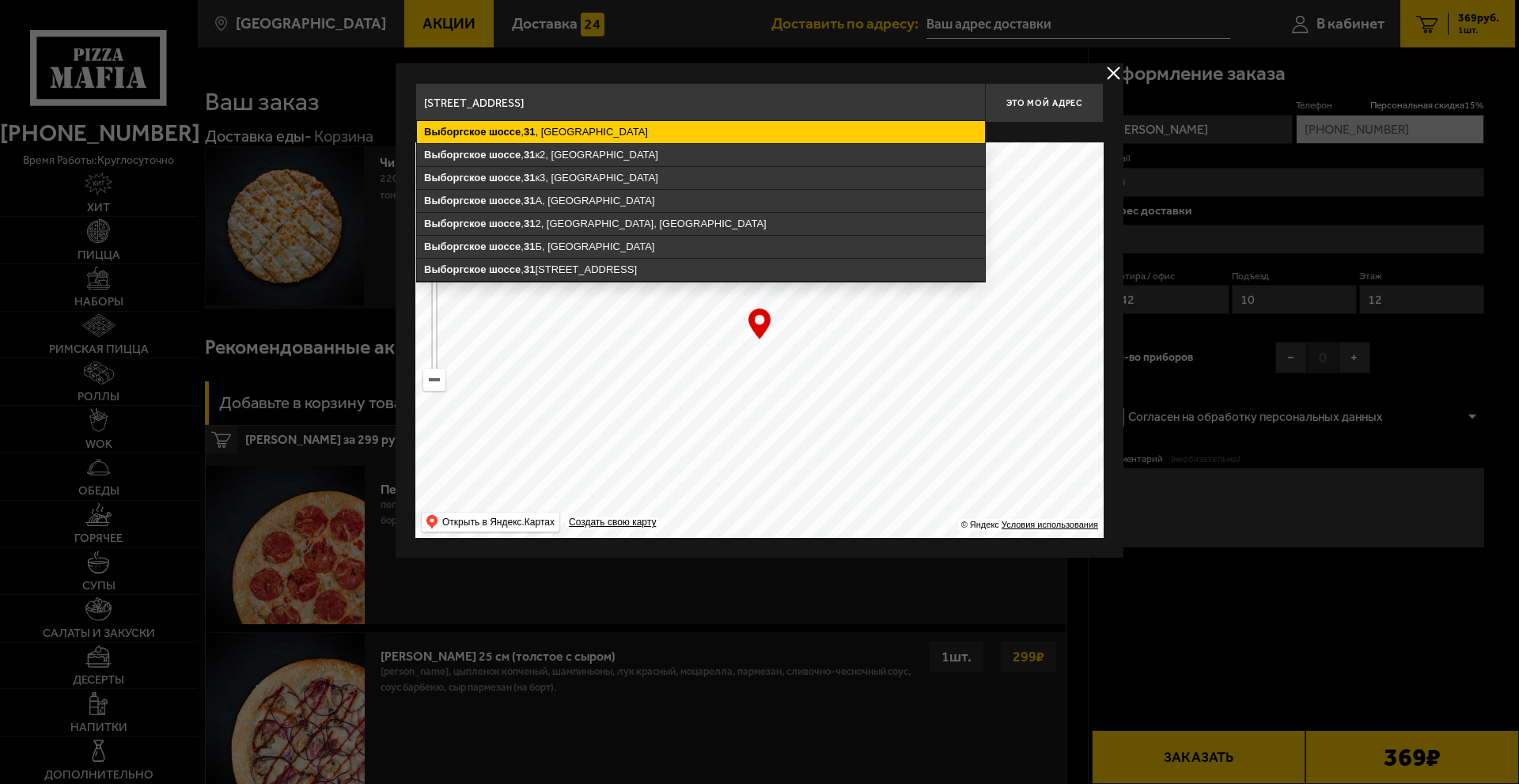
click at [621, 132] on ymaps "[STREET_ADDRESS]" at bounding box center [700, 132] width 568 height 22
type input "[STREET_ADDRESS]"
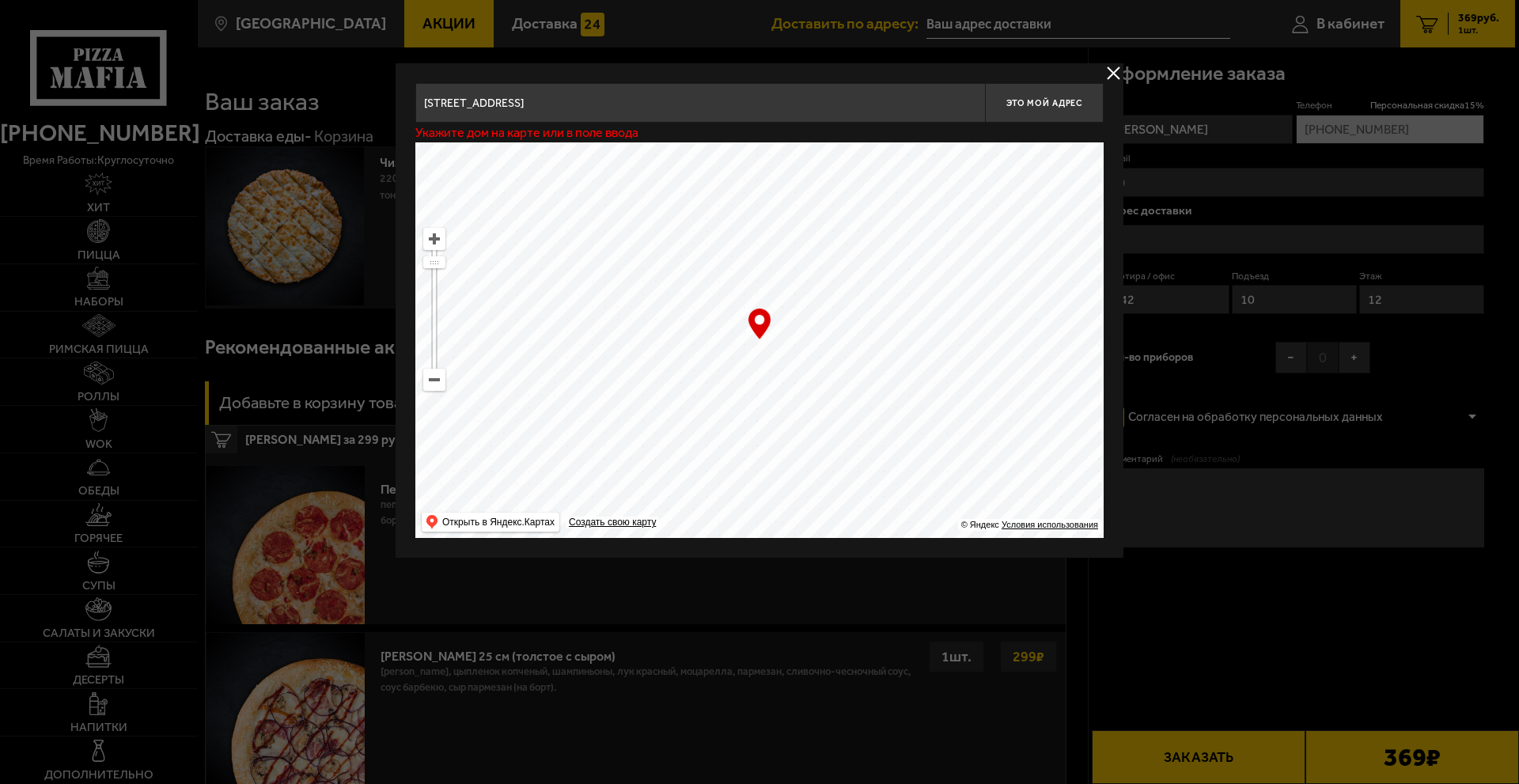
click at [642, 110] on input "[STREET_ADDRESS]" at bounding box center [700, 103] width 570 height 39
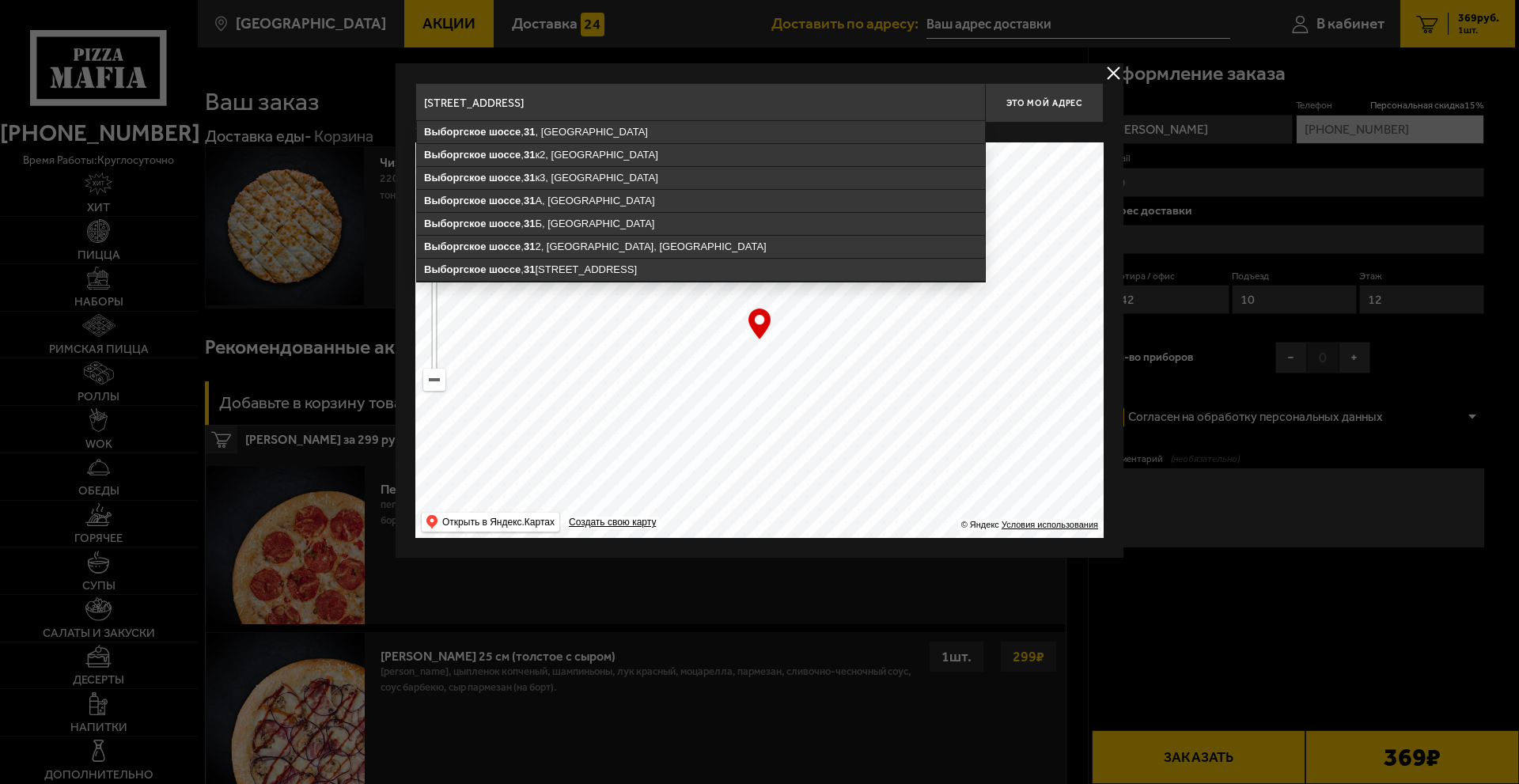
click at [577, 108] on input "[STREET_ADDRESS]" at bounding box center [700, 103] width 570 height 39
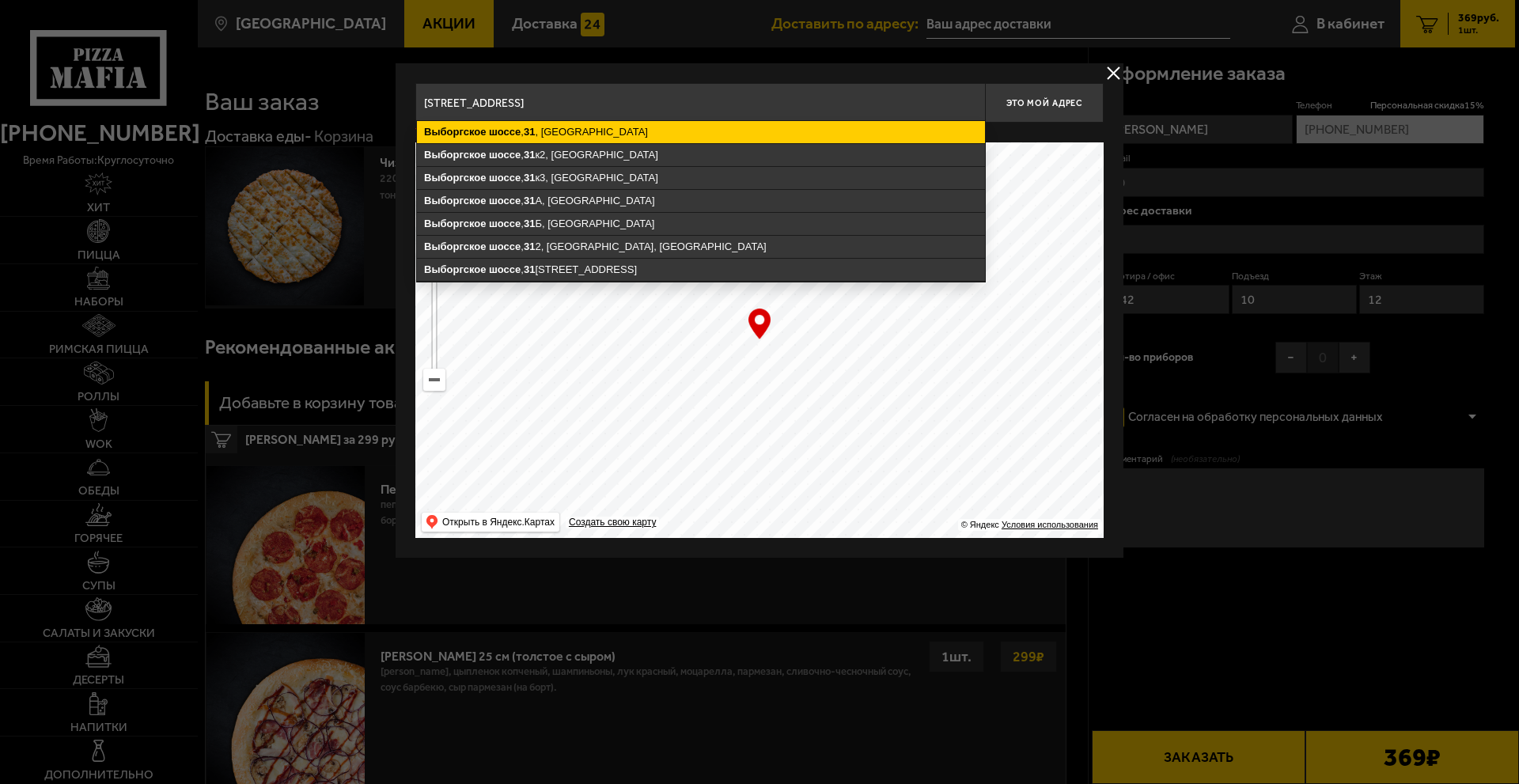
click at [558, 126] on ymaps "[STREET_ADDRESS]" at bounding box center [700, 132] width 568 height 22
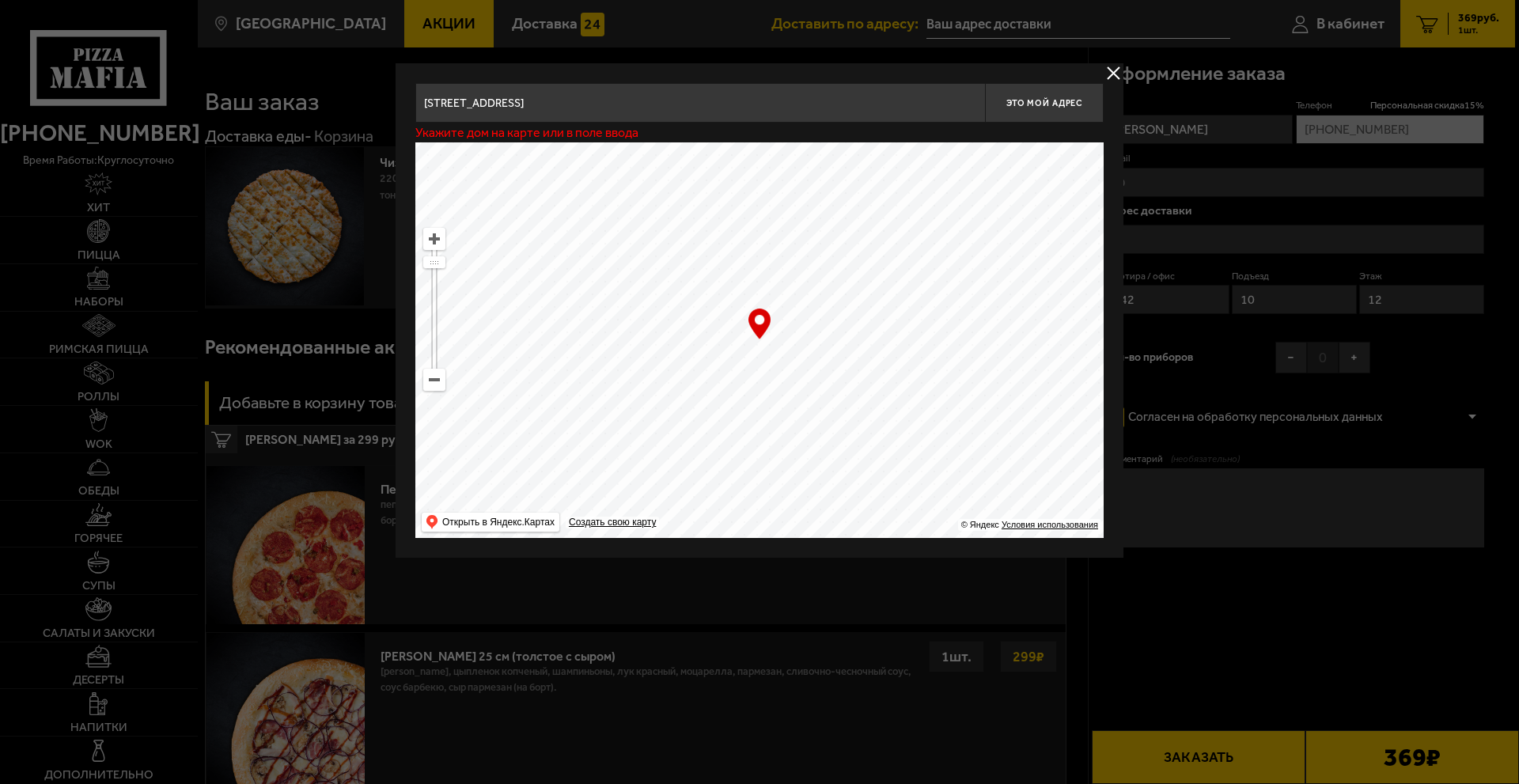
click at [1113, 74] on button "delivery type" at bounding box center [1114, 73] width 20 height 20
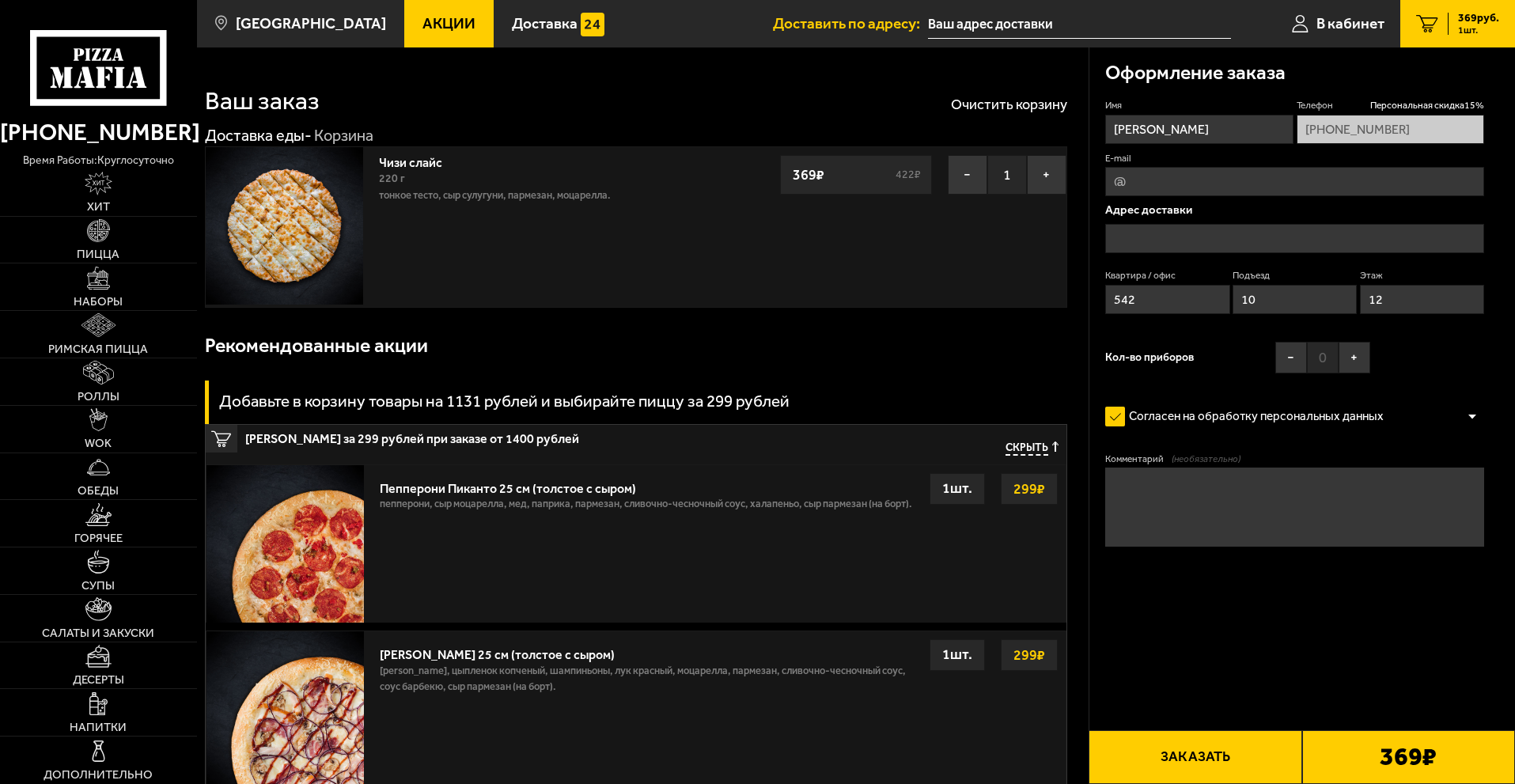
click at [1158, 240] on input "text" at bounding box center [1295, 239] width 379 height 29
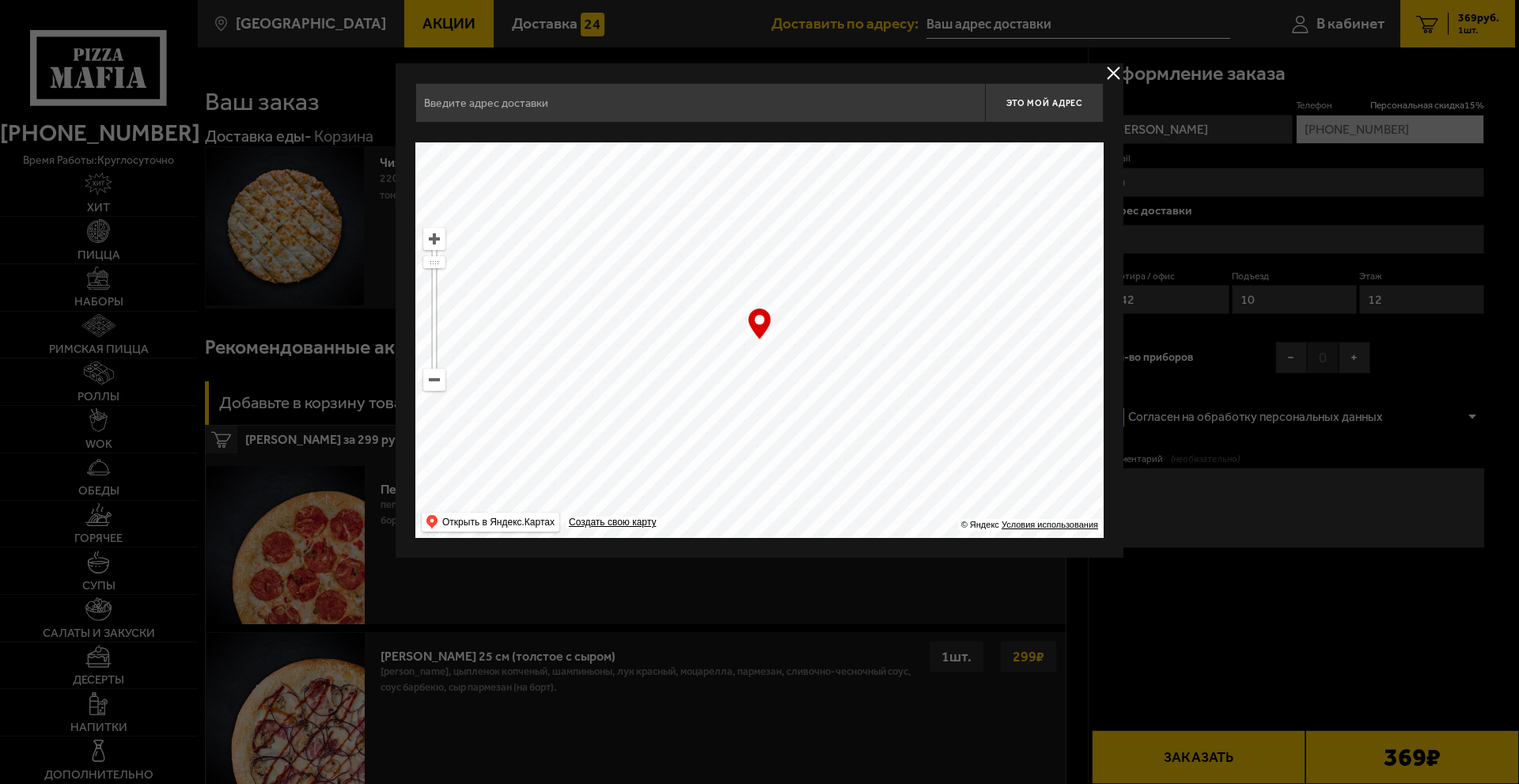
click at [1109, 76] on button "delivery type" at bounding box center [1114, 73] width 20 height 20
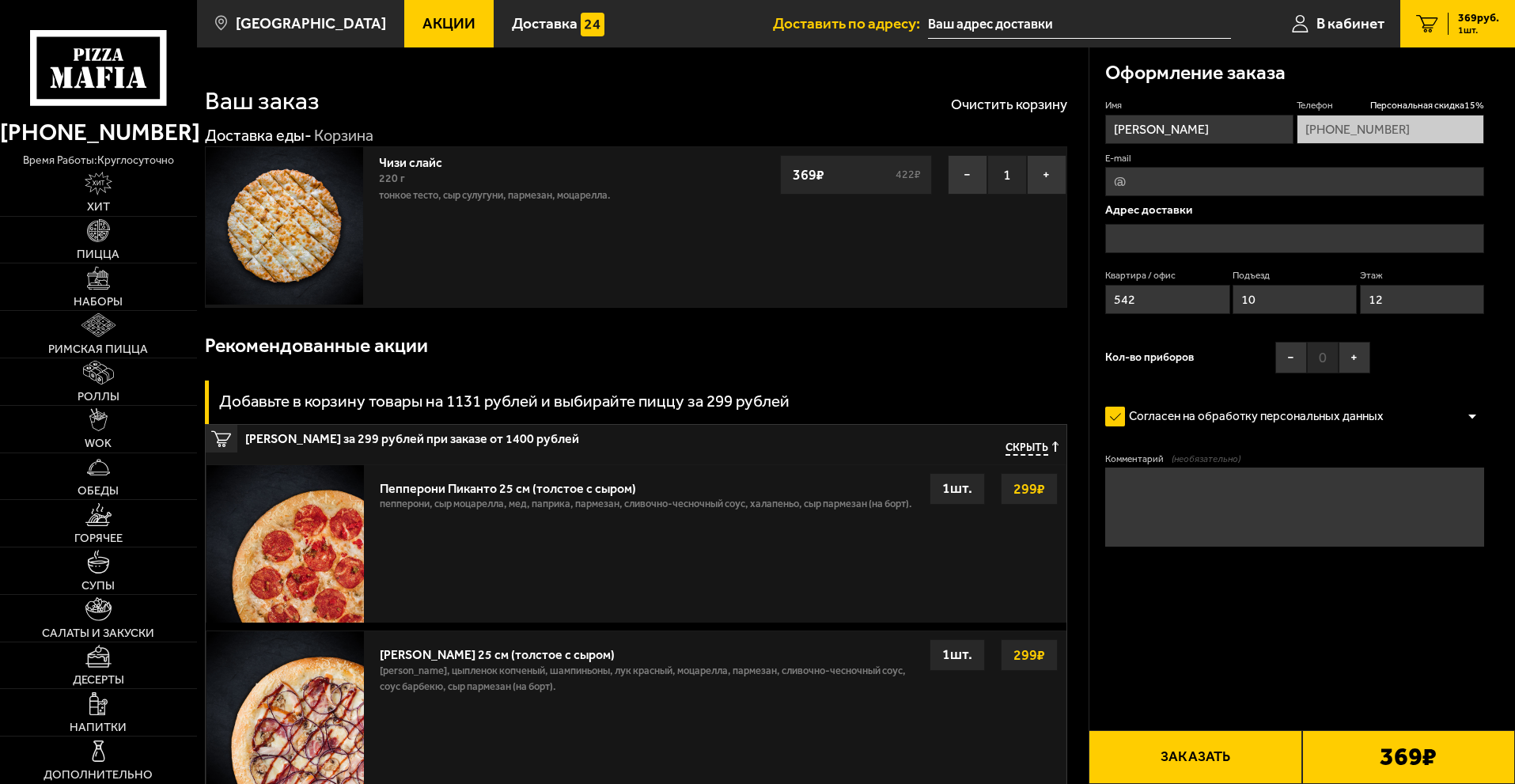
click at [1220, 210] on p "Адрес доставки" at bounding box center [1295, 210] width 379 height 12
click at [1194, 242] on input "text" at bounding box center [1295, 239] width 379 height 29
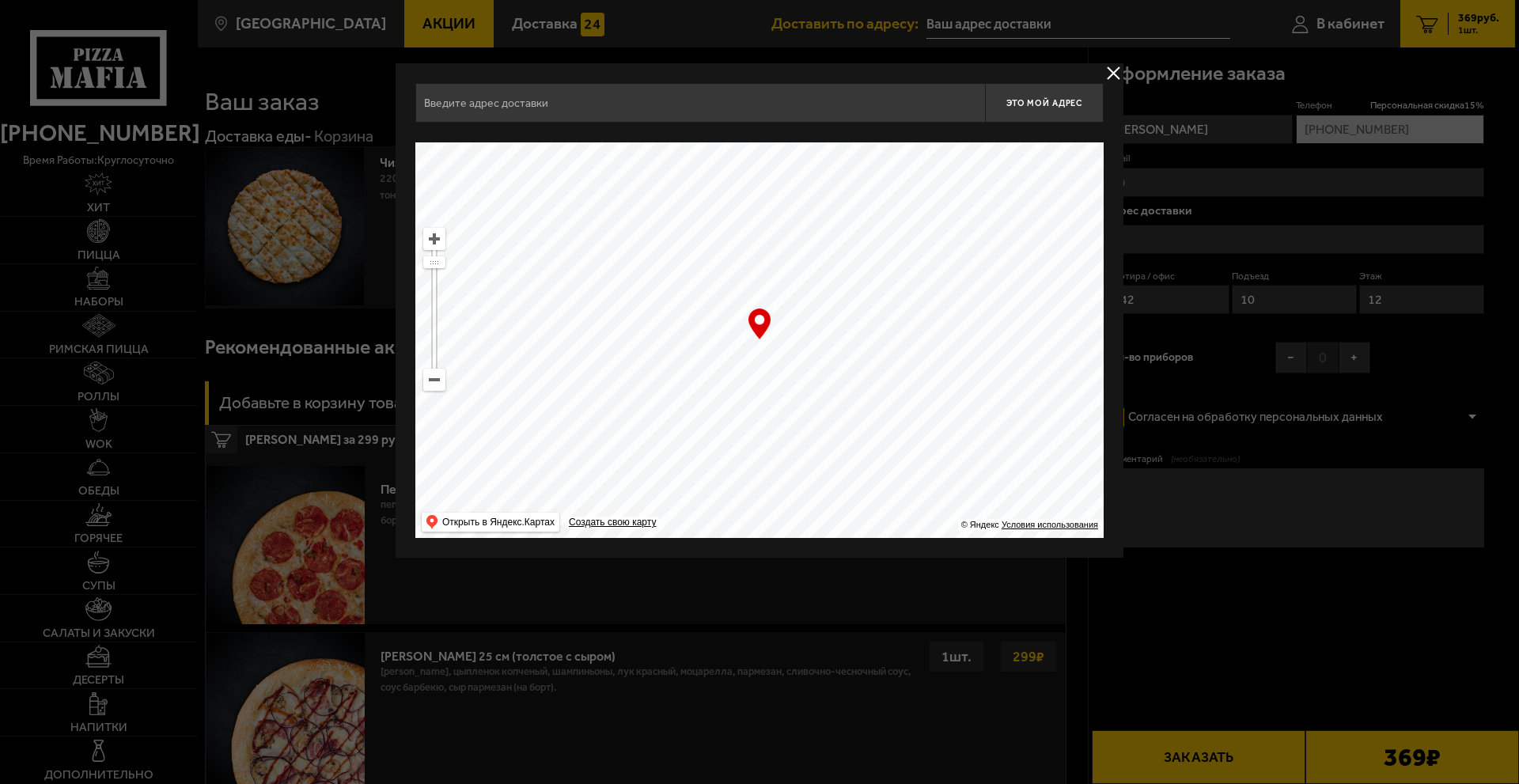
click at [437, 382] on ymaps at bounding box center [434, 379] width 21 height 21
click at [441, 384] on ymaps at bounding box center [434, 379] width 21 height 21
click at [441, 385] on ymaps at bounding box center [434, 379] width 21 height 21
drag, startPoint x: 780, startPoint y: 254, endPoint x: 756, endPoint y: 501, distance: 248.2
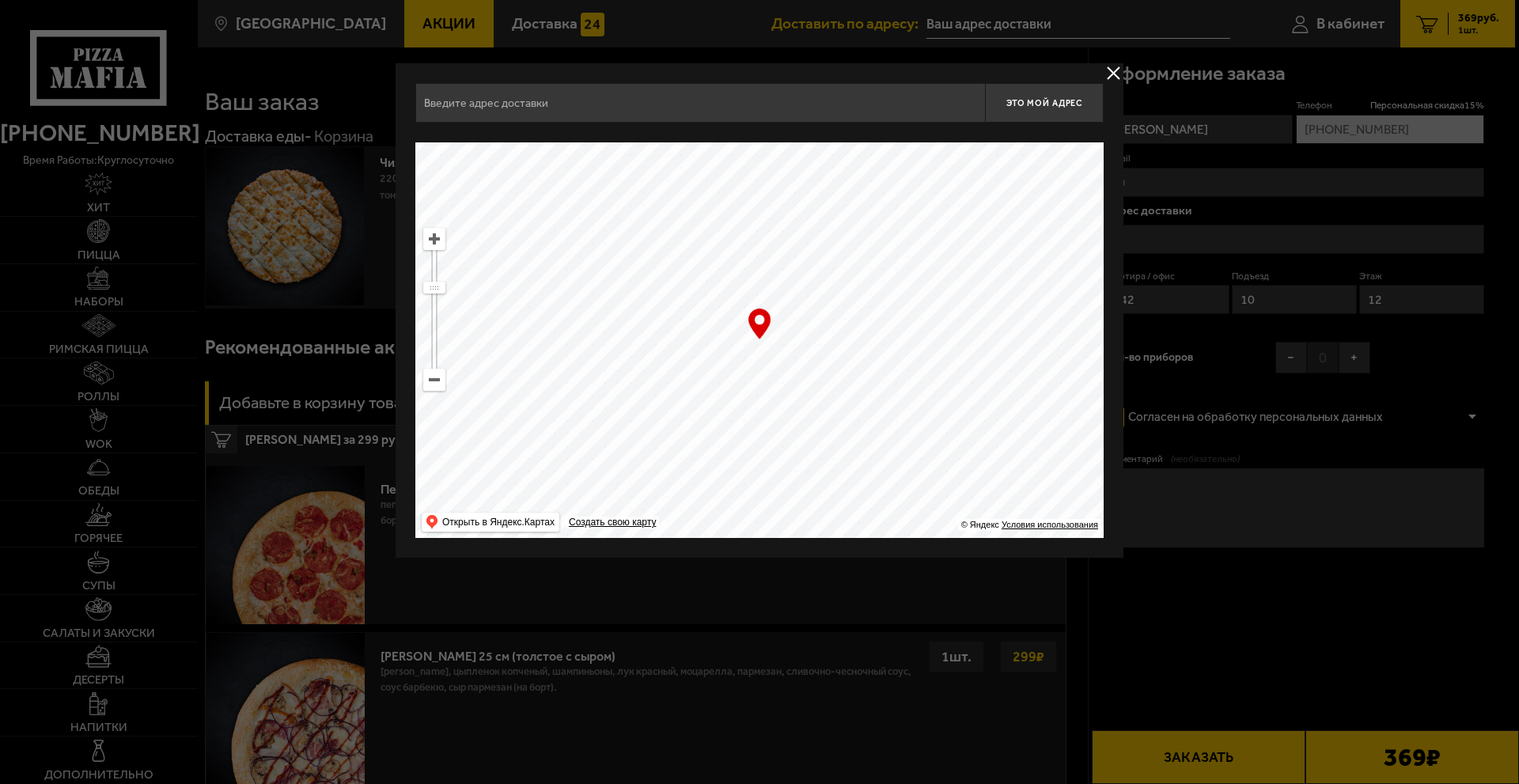
click at [739, 580] on main "[GEOGRAPHIC_DATA] Все Акции Доставка Личный кабинет Акции Доставка Доставить по…" at bounding box center [856, 622] width 1318 height 1244
drag, startPoint x: 877, startPoint y: 380, endPoint x: 951, endPoint y: 532, distance: 169.1
click at [956, 540] on div "Это мой адрес Найдите адрес перетащив карту … © Яндекс Условия использования От…" at bounding box center [760, 311] width 728 height 495
type input "[STREET_ADDRESS]"
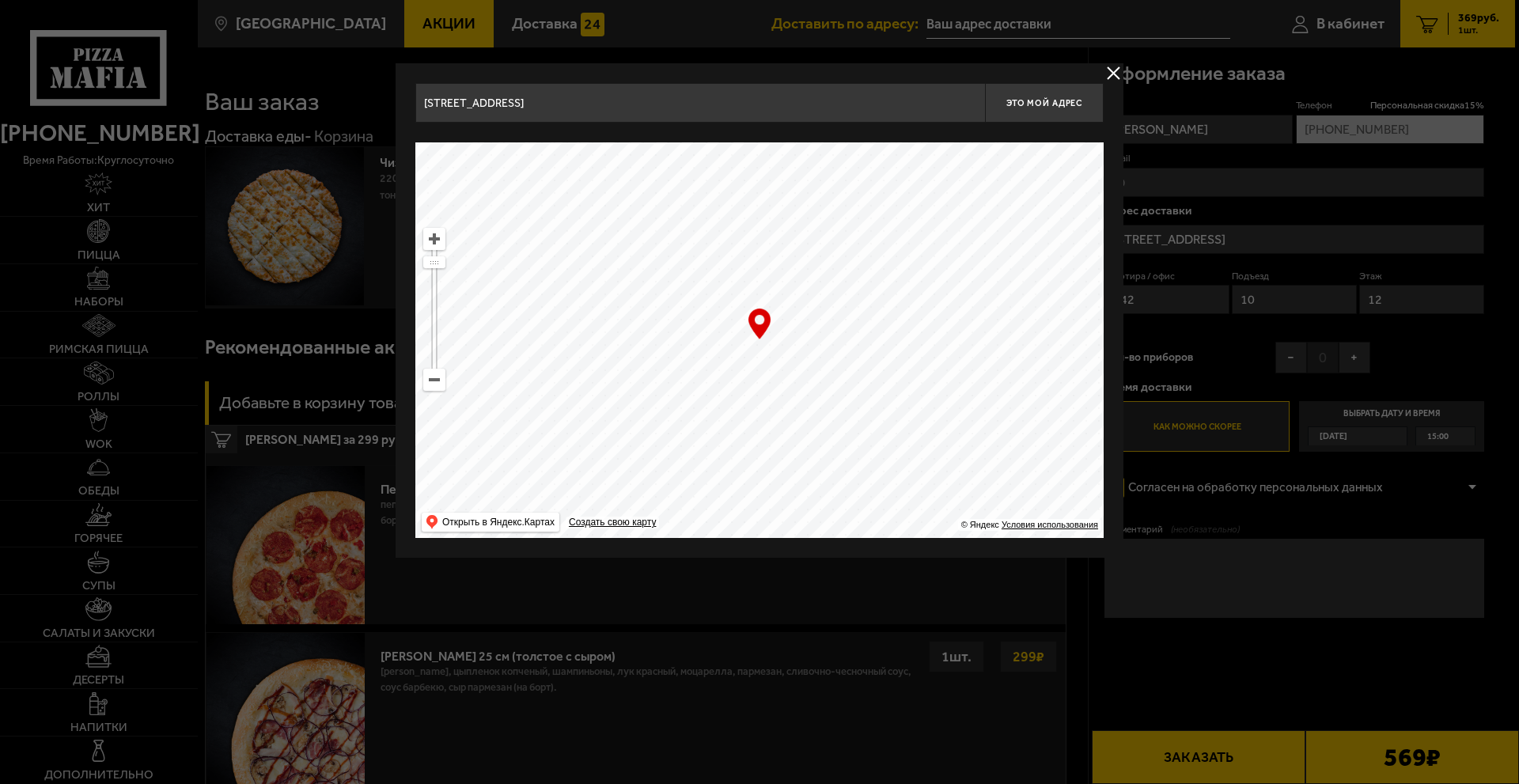
drag, startPoint x: 863, startPoint y: 288, endPoint x: 848, endPoint y: 473, distance: 185.6
click at [848, 473] on ymaps at bounding box center [760, 340] width 689 height 396
drag, startPoint x: 831, startPoint y: 364, endPoint x: 872, endPoint y: 335, distance: 50.2
click at [872, 335] on ymaps at bounding box center [760, 340] width 689 height 396
type input "[STREET_ADDRESS]"
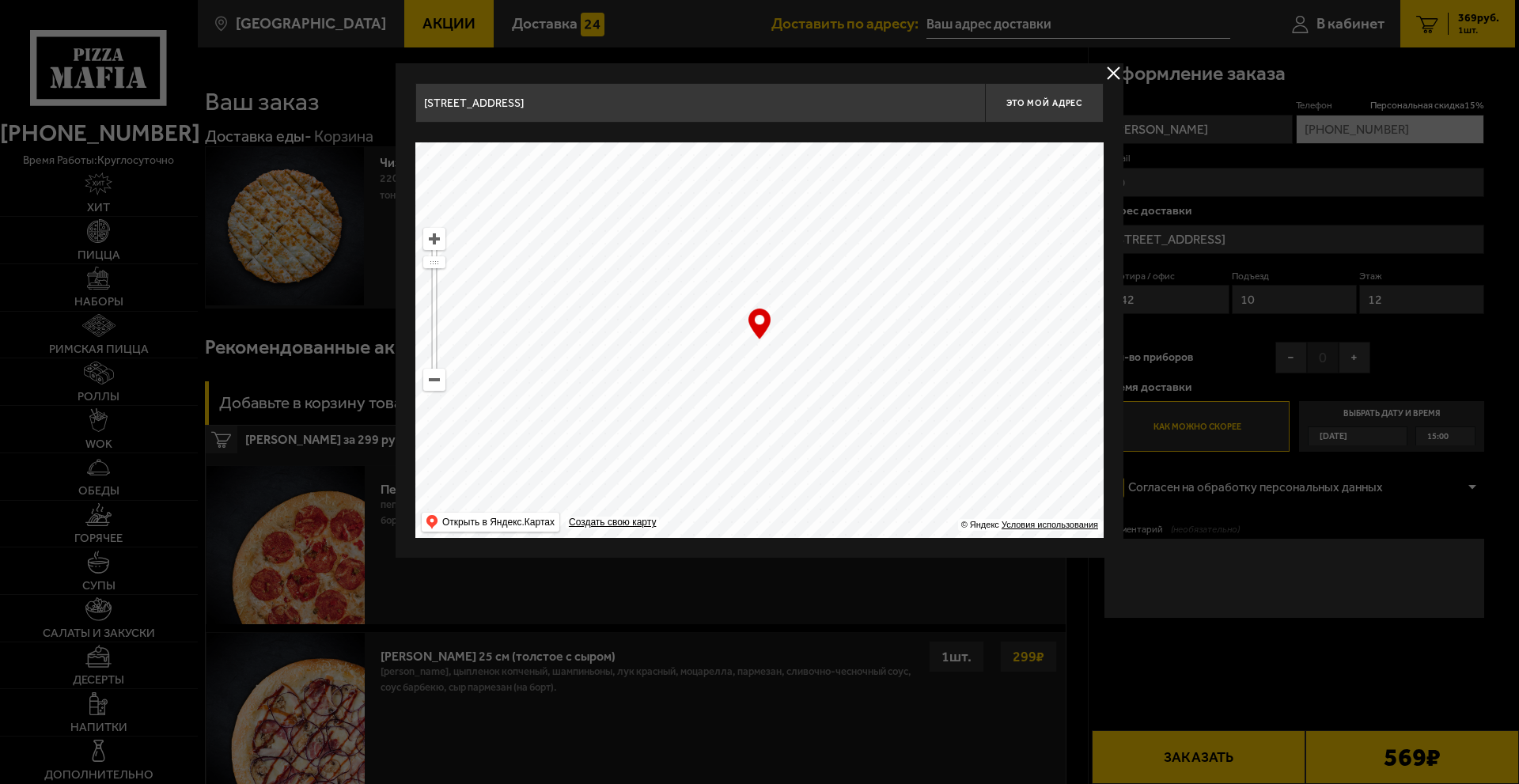
type input "[STREET_ADDRESS]"
click at [1113, 76] on button "delivery type" at bounding box center [1114, 73] width 20 height 20
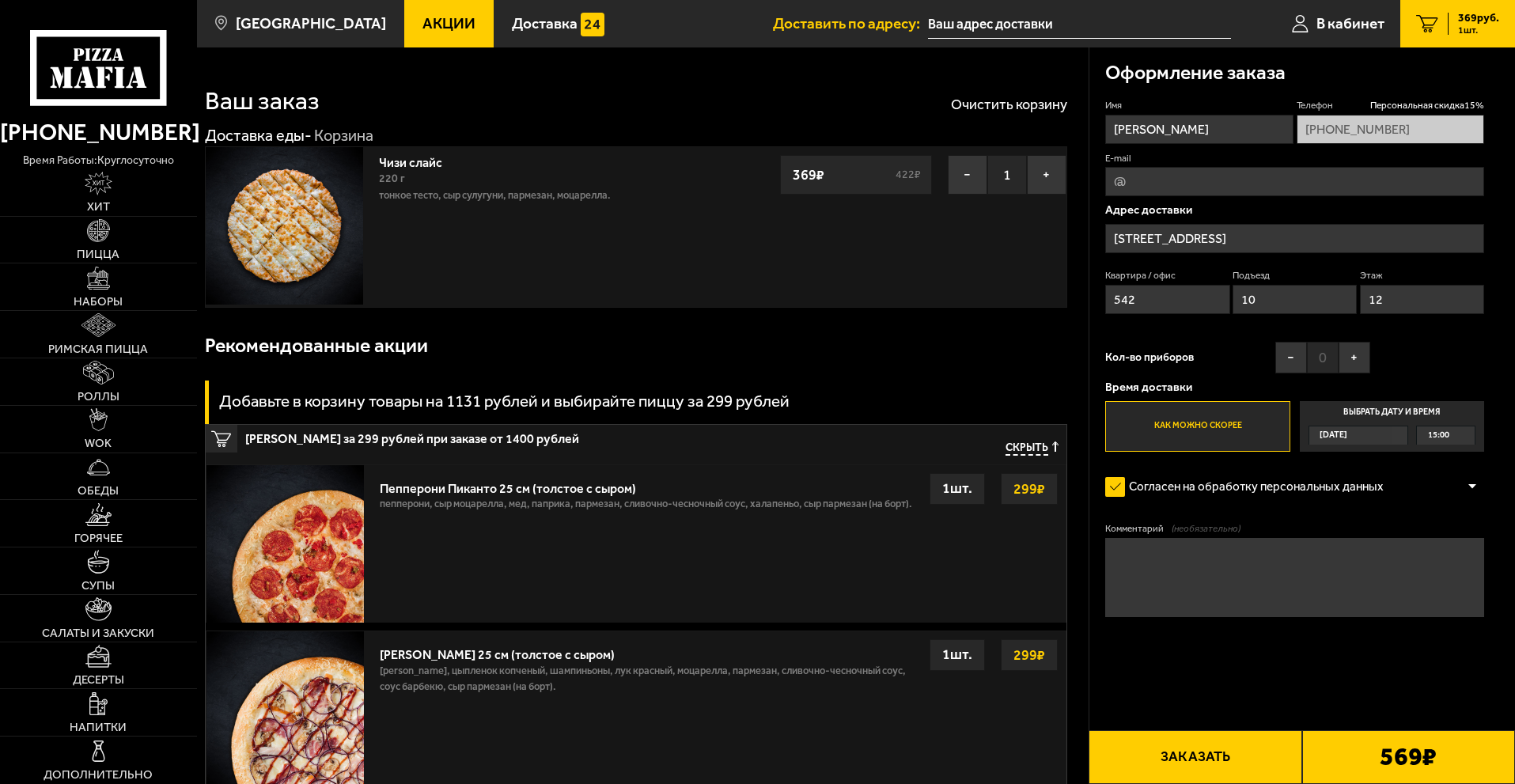
click at [1234, 351] on div "Кол-во приборов − 0 +" at bounding box center [1237, 362] width 265 height 39
click at [1232, 353] on div "Кол-во приборов − 0 +" at bounding box center [1237, 362] width 265 height 39
click at [1236, 357] on div "Кол-во приборов − 0 +" at bounding box center [1237, 362] width 265 height 39
click at [1234, 351] on div "Кол-во приборов − 0 +" at bounding box center [1237, 362] width 265 height 39
click at [1254, 753] on button "Заказать" at bounding box center [1195, 757] width 213 height 54
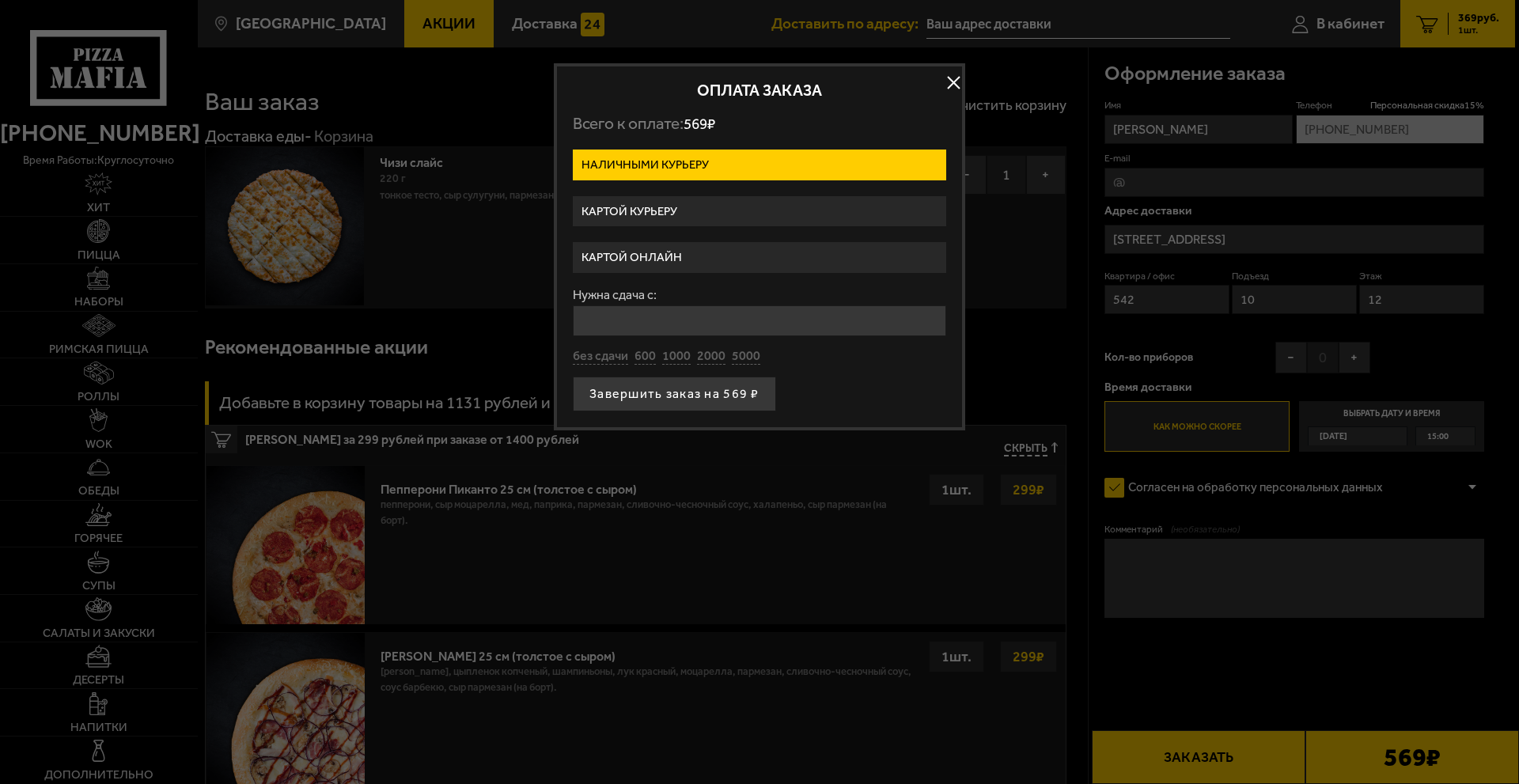
click at [690, 215] on label "Картой курьеру" at bounding box center [760, 212] width 374 height 31
click at [0, 0] on input "Картой курьеру" at bounding box center [0, 0] width 0 height 0
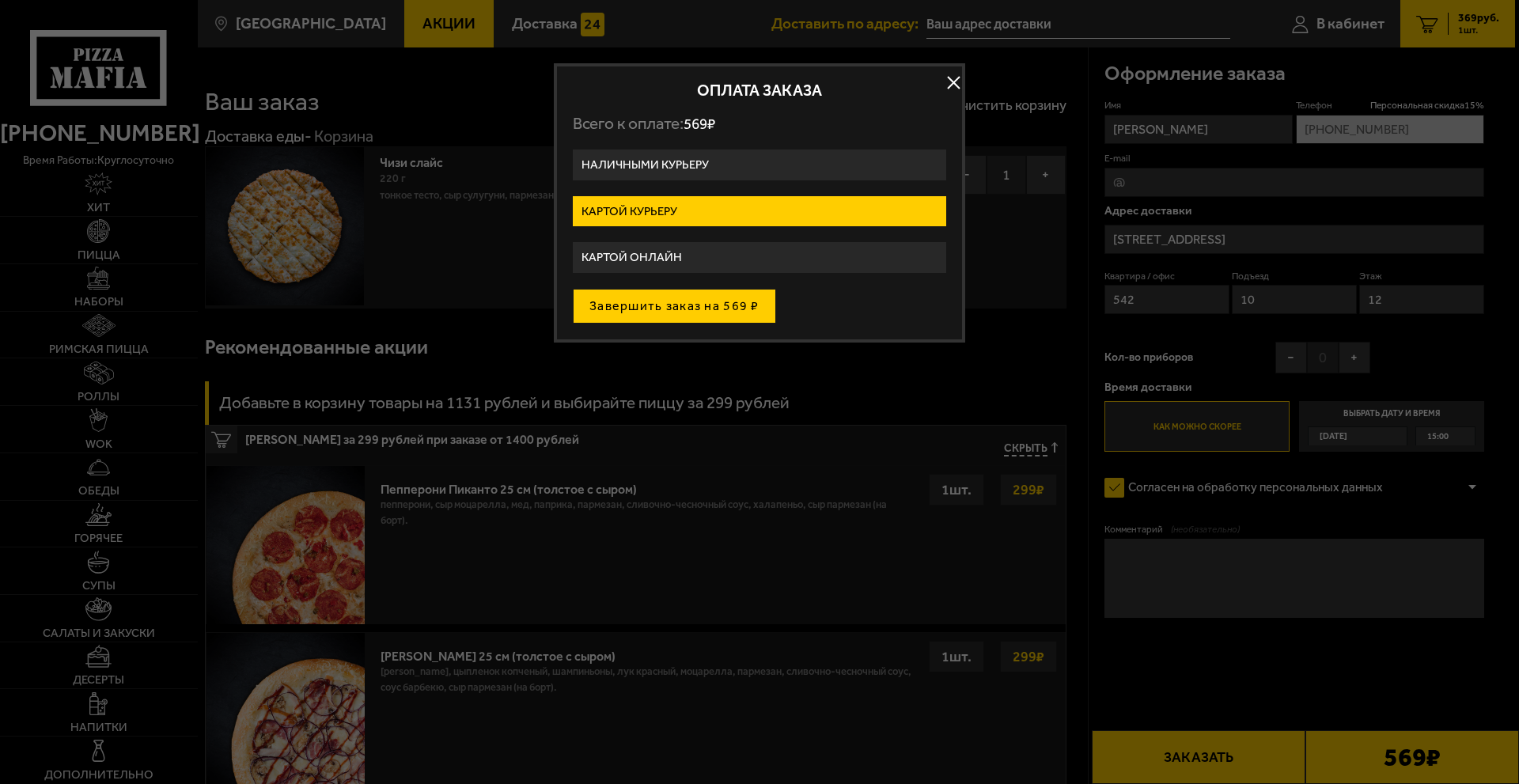
click at [681, 302] on button "Завершить заказ на 569 ₽" at bounding box center [675, 306] width 203 height 35
